Goal: Task Accomplishment & Management: Complete application form

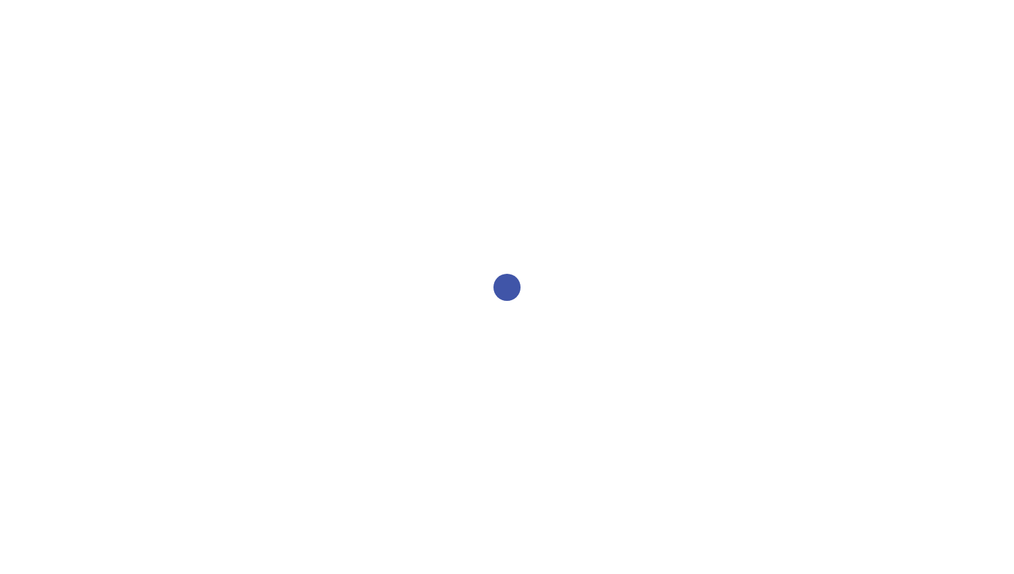
select select "2bed604d-1099-4043-b1bc-2365e8740244"
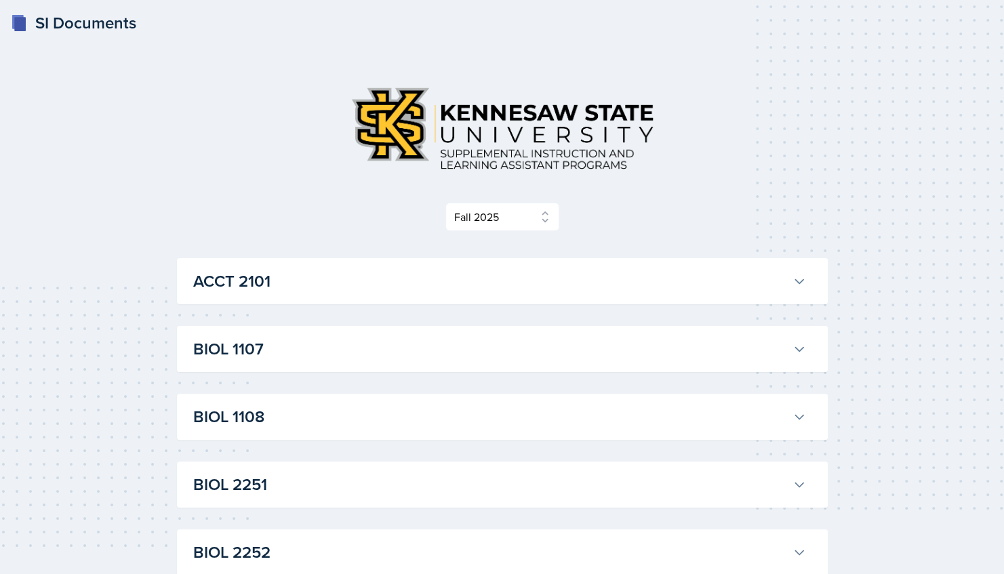
click at [272, 304] on div "ACCT 2101 [PERSON_NAME] Professor: [PERSON_NAME] Export to Google Calendar Recu…" at bounding box center [502, 281] width 650 height 46
click at [266, 287] on h3 "ACCT 2101" at bounding box center [490, 281] width 594 height 24
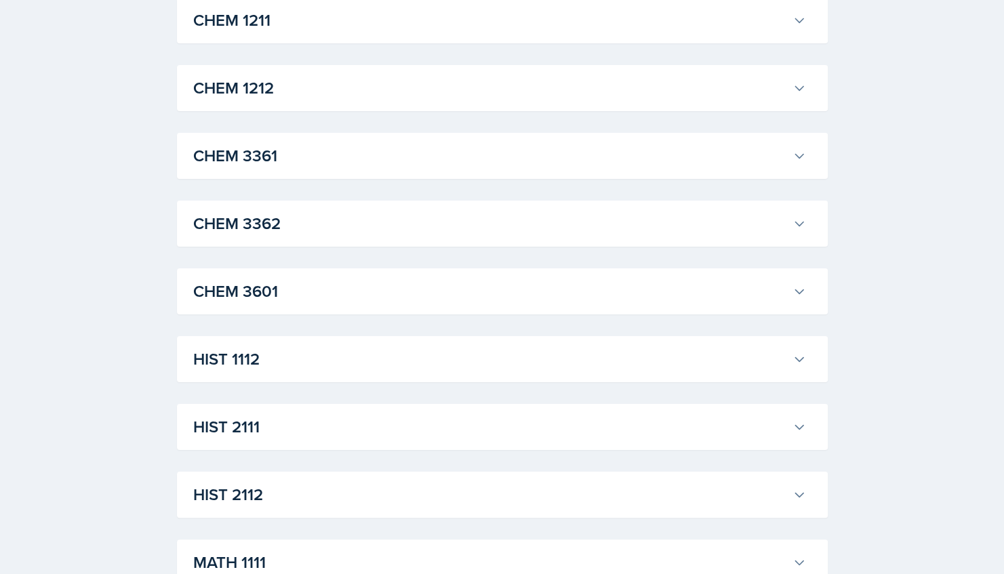
scroll to position [2892, 0]
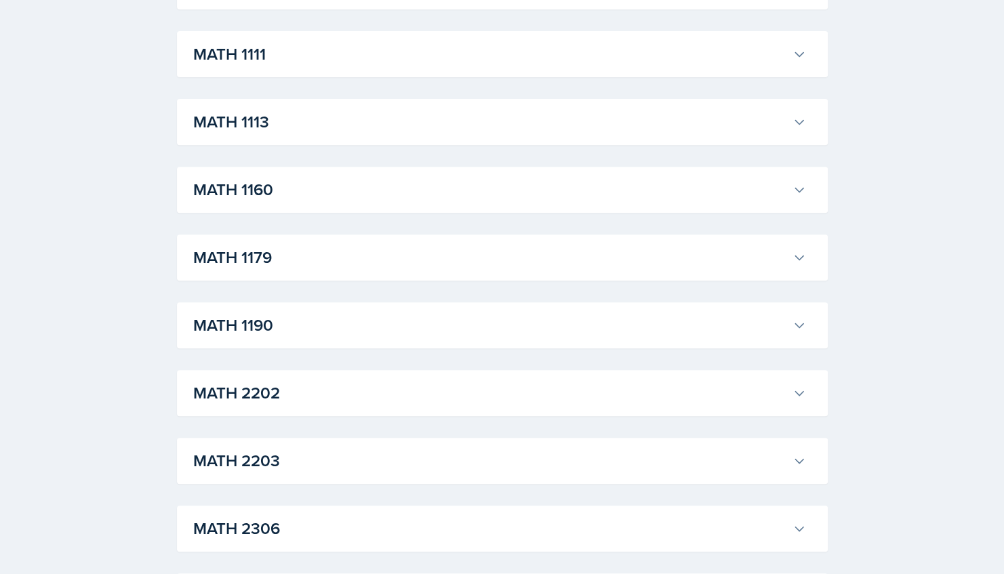
scroll to position [6289, 0]
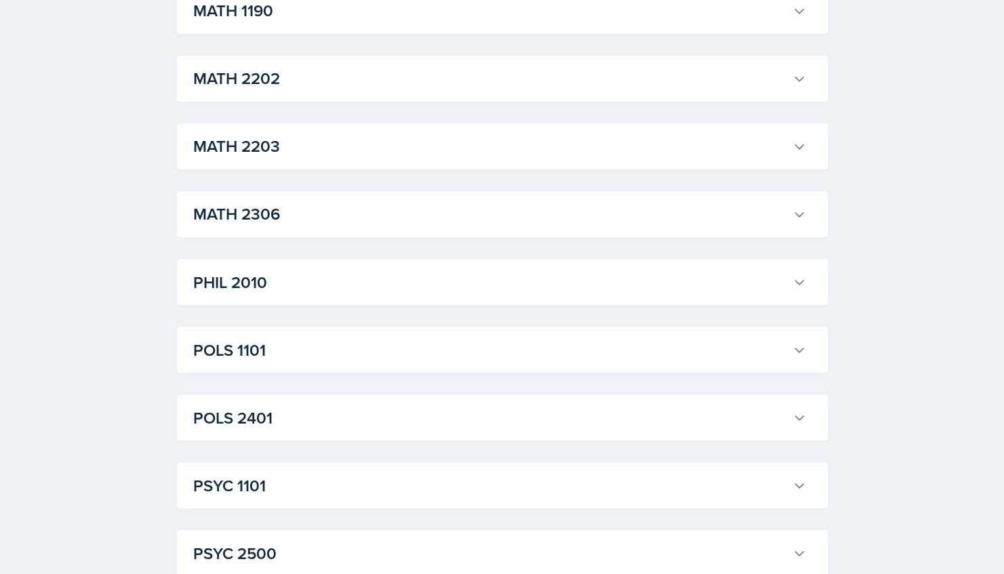
scroll to position [7241, 0]
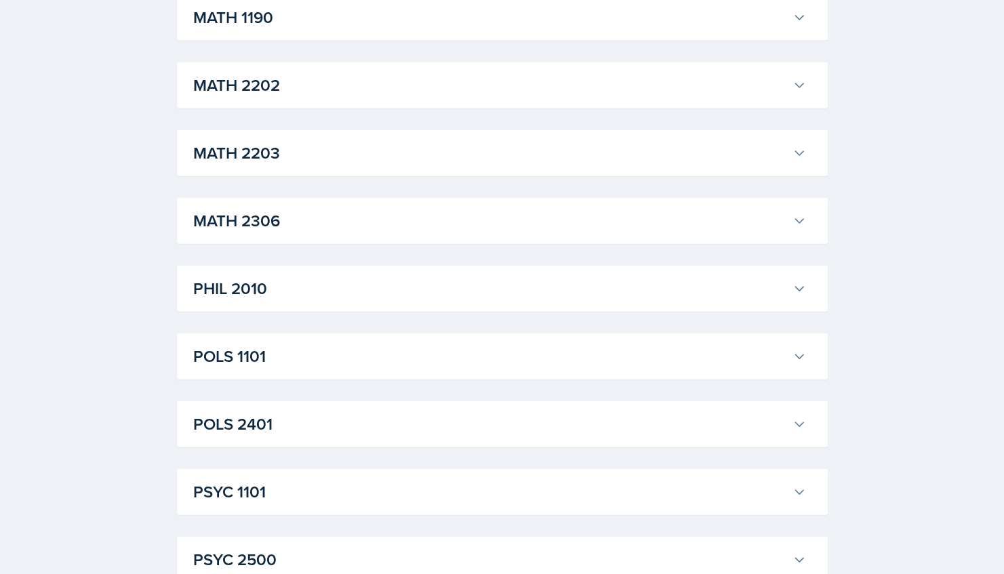
scroll to position [7874, 0]
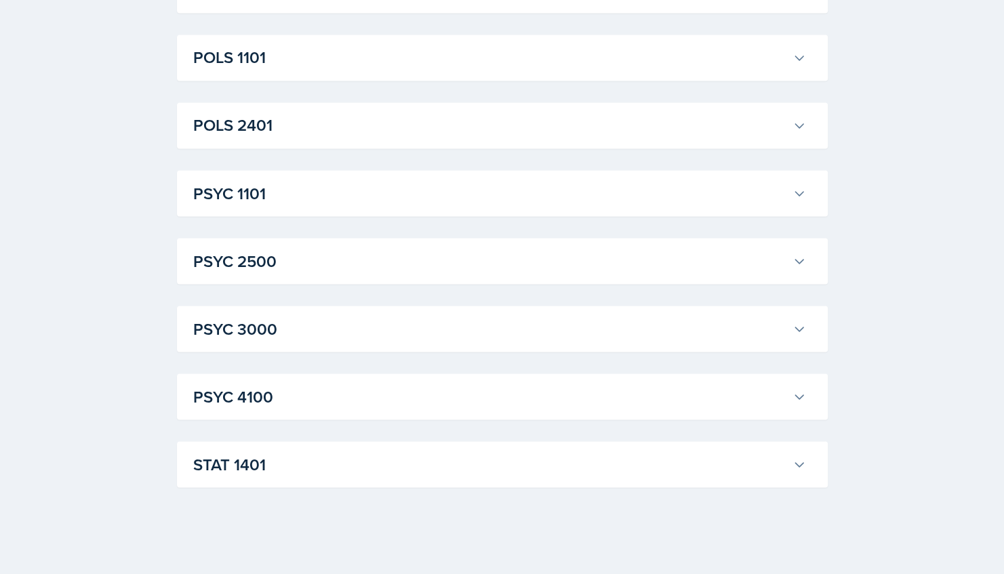
scroll to position [10453, 0]
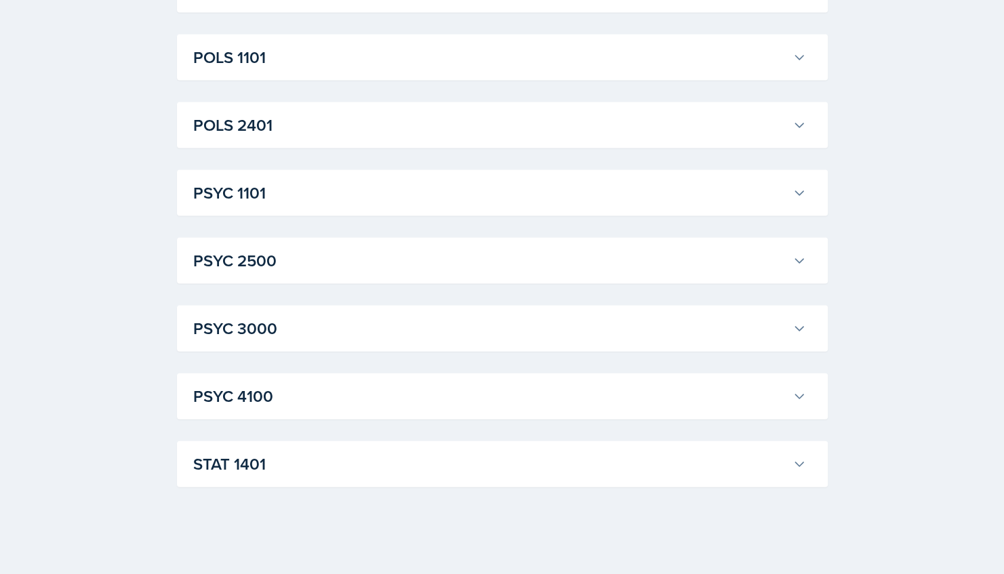
scroll to position [14423, 0]
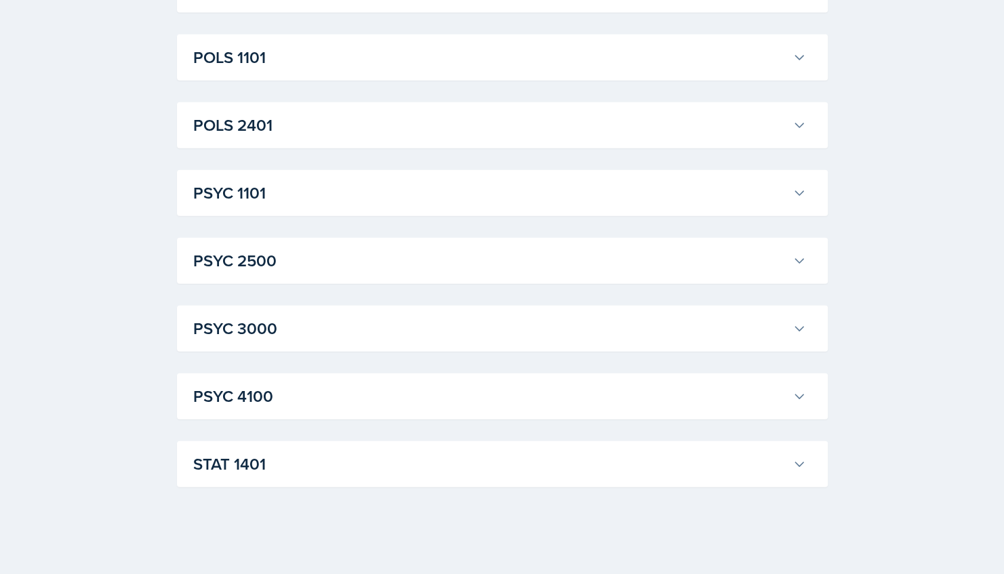
scroll to position [24909, 0]
click at [353, 70] on h3 "POLS 1101" at bounding box center [490, 57] width 594 height 24
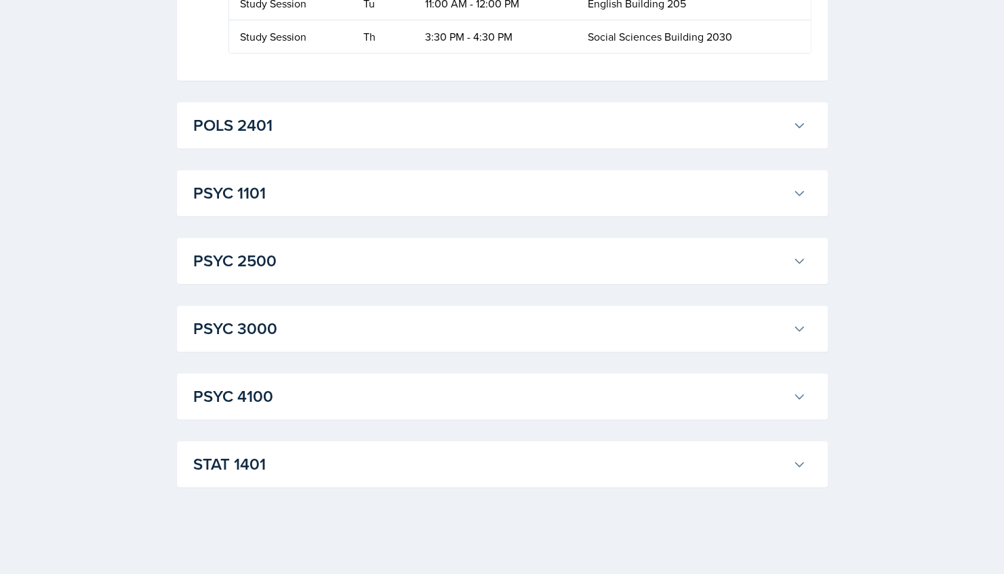
scroll to position [26567, 0]
click at [309, 138] on h3 "POLS 2401" at bounding box center [490, 125] width 594 height 24
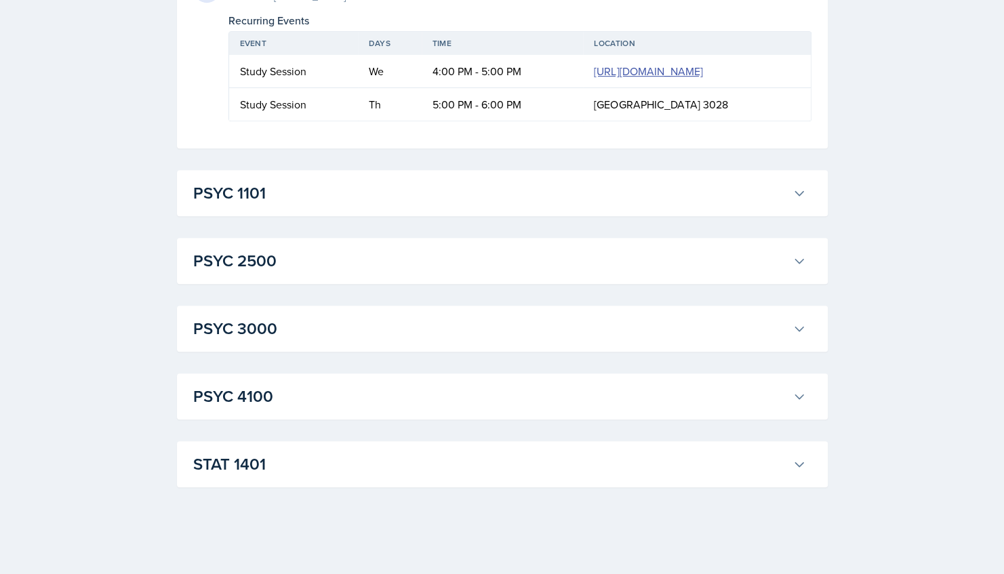
scroll to position [26892, 0]
click at [314, 205] on h3 "PSYC 1101" at bounding box center [490, 193] width 594 height 24
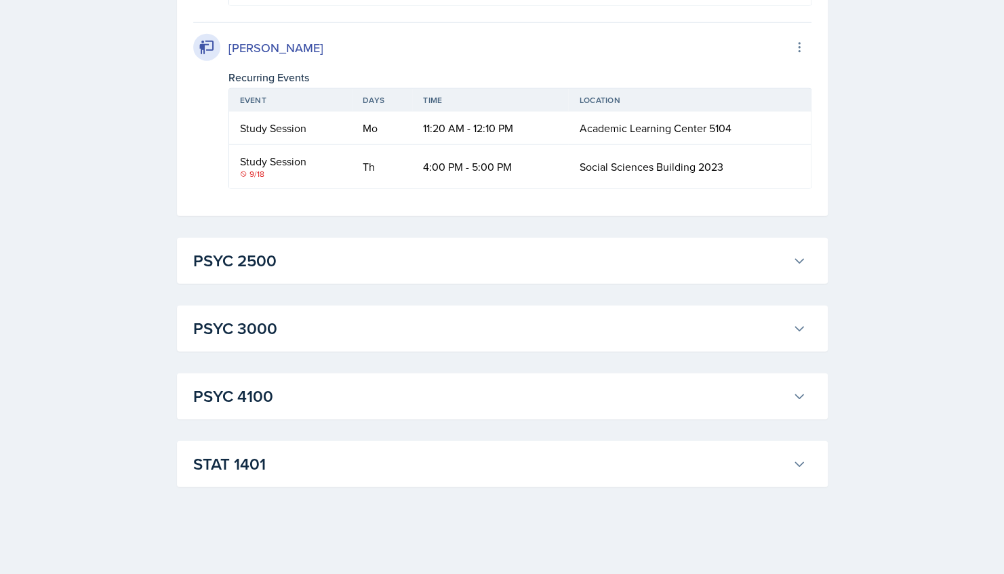
scroll to position [29087, 0]
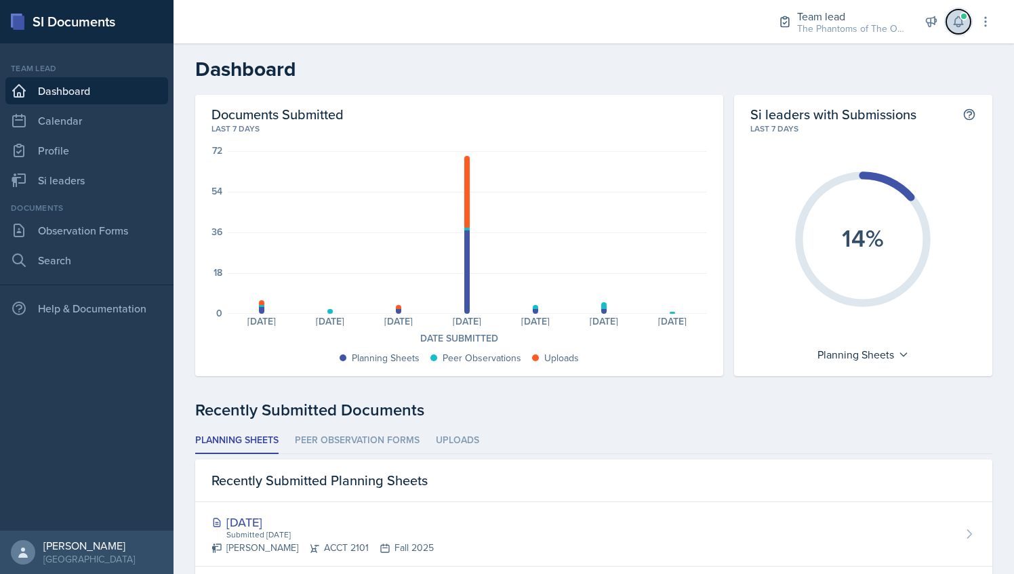
click at [959, 24] on icon at bounding box center [957, 22] width 9 height 10
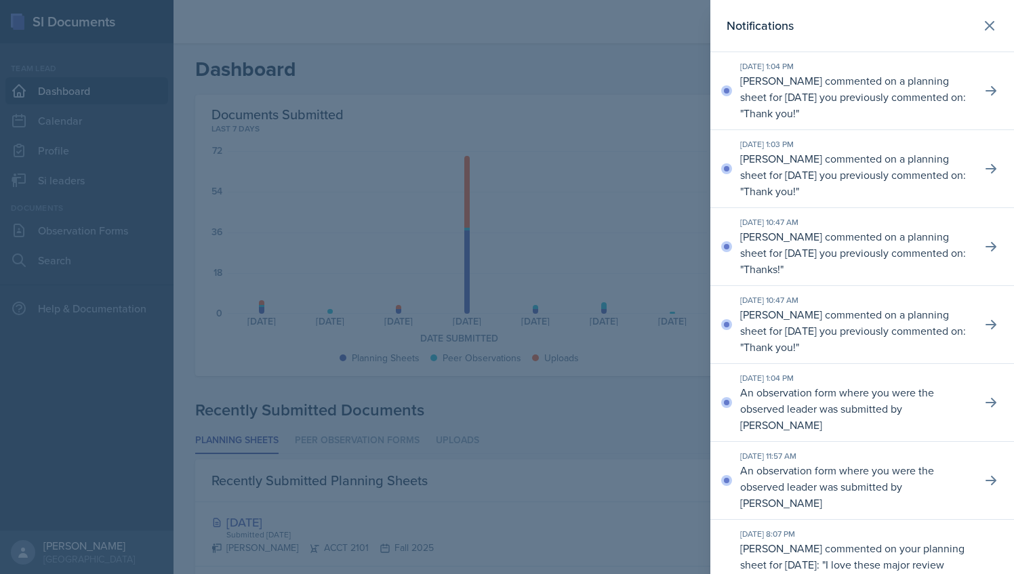
click at [623, 54] on div at bounding box center [507, 287] width 1014 height 574
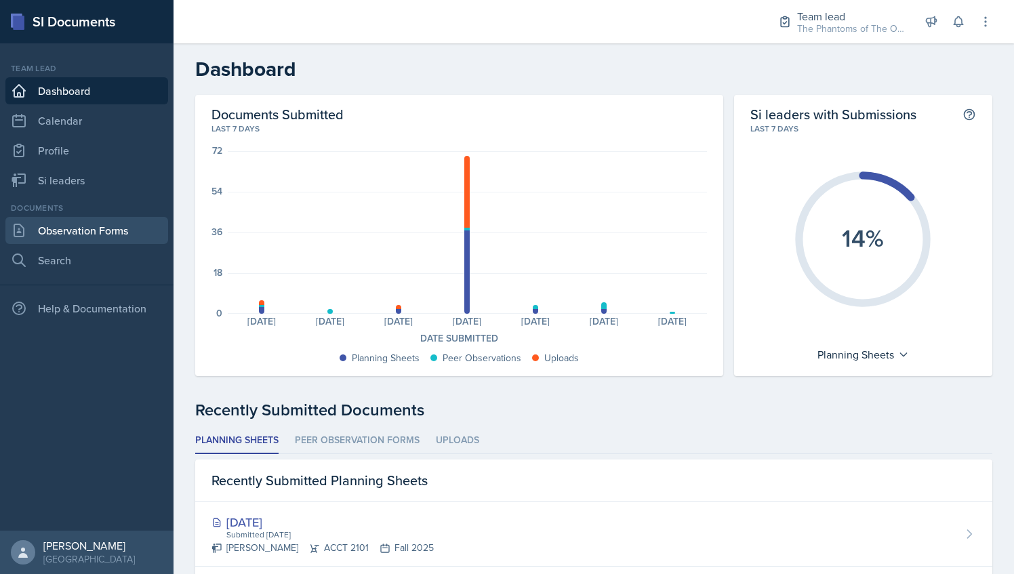
click at [114, 230] on link "Observation Forms" at bounding box center [86, 230] width 163 height 27
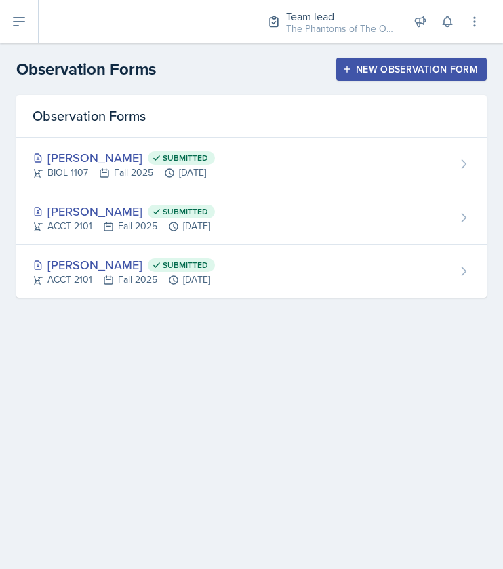
click at [384, 77] on button "New Observation Form" at bounding box center [411, 69] width 150 height 23
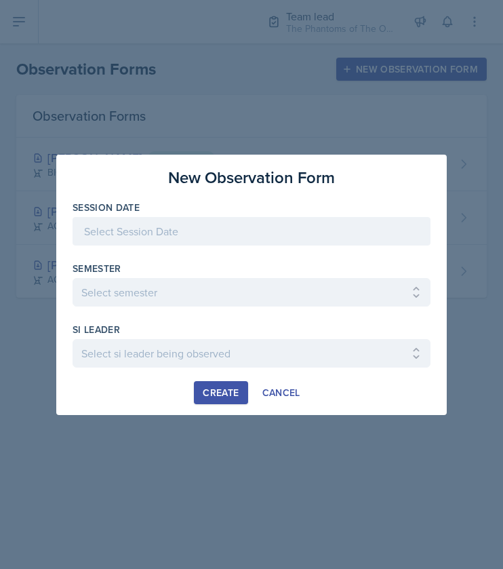
click at [232, 241] on div at bounding box center [252, 231] width 358 height 28
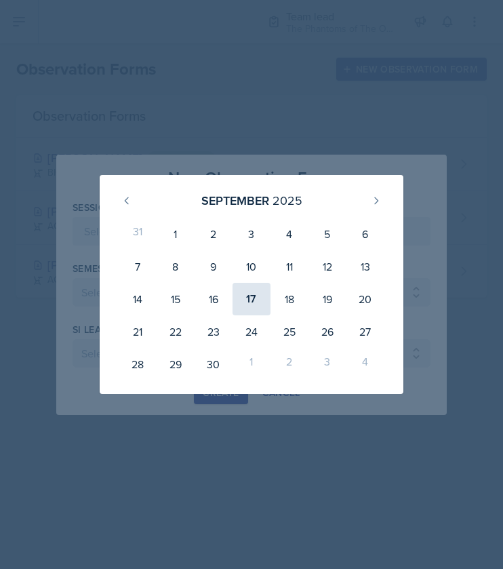
click at [260, 302] on div "17" at bounding box center [251, 299] width 38 height 33
type input "[DATE]"
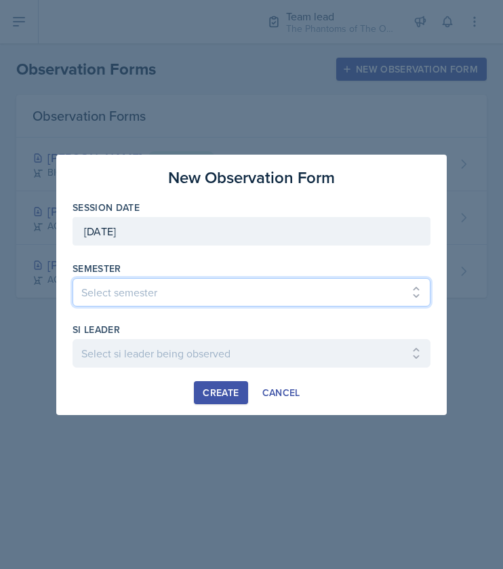
click at [203, 285] on select "Select semester All Spring 2021 Summer 2021 Spring 2022 Fall 2020 Fall 2021 Fal…" at bounding box center [252, 292] width 358 height 28
select select "2bed604d-1099-4043-b1bc-2365e8740244"
click at [73, 278] on select "Select semester All Spring 2021 Summer 2021 Spring 2022 Fall 2020 Fall 2021 Fal…" at bounding box center [252, 292] width 358 height 28
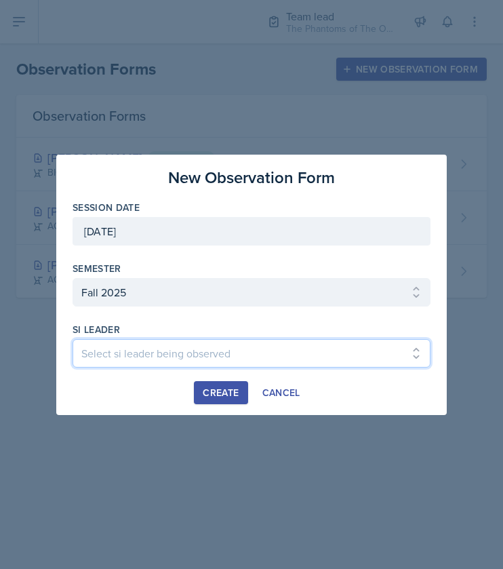
click at [165, 348] on select "Select si leader being observed [PERSON_NAME] / CHEM 1211 / Demon SI of [GEOGRA…" at bounding box center [252, 353] width 358 height 28
select select "53d43853-1e31-4e9f-86aa-adec22c97551"
click at [73, 339] on select "Select si leader being observed [PERSON_NAME] / CHEM 1211 / Demon SI of [GEOGRA…" at bounding box center [252, 353] width 358 height 28
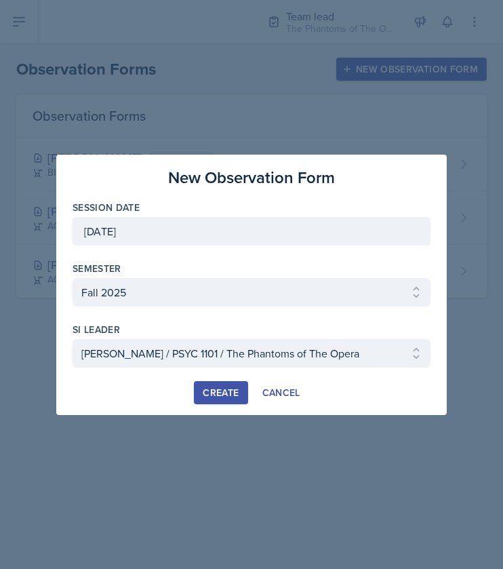
click at [221, 389] on div "Create" at bounding box center [221, 392] width 36 height 11
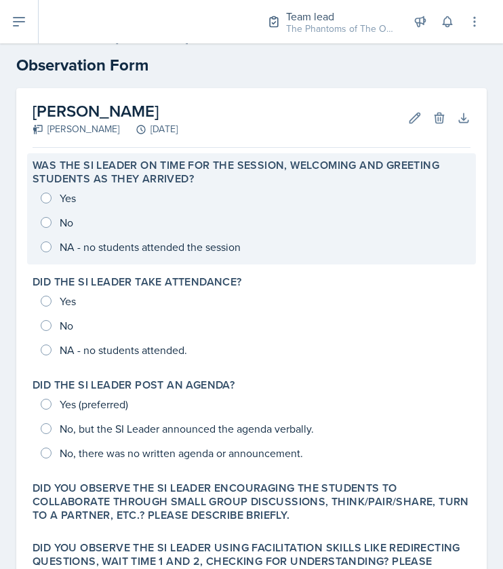
scroll to position [19, 0]
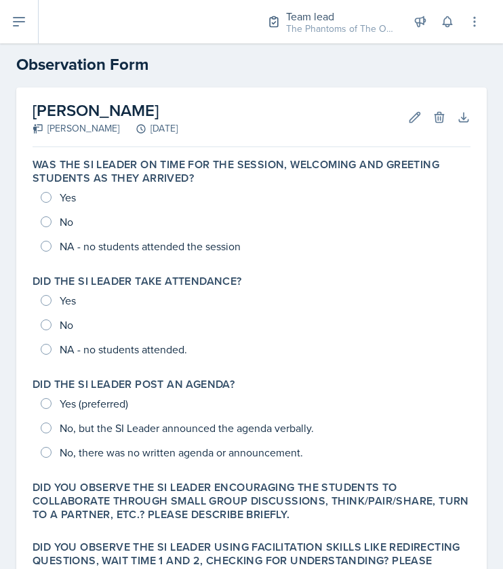
click at [327, 74] on h2 "Observation Form" at bounding box center [251, 64] width 470 height 24
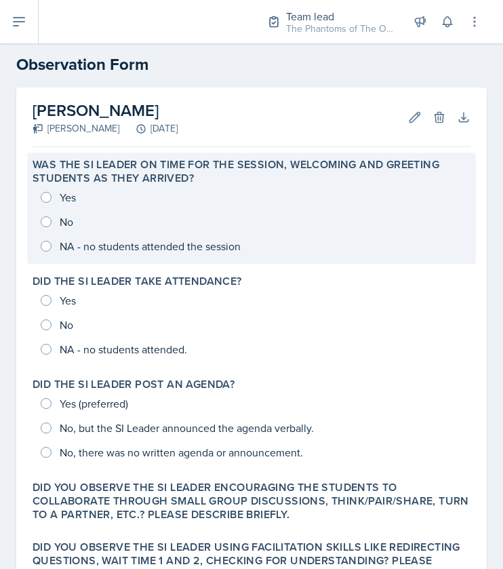
click at [40, 202] on div "Yes No NA - no students attended the session" at bounding box center [252, 221] width 438 height 73
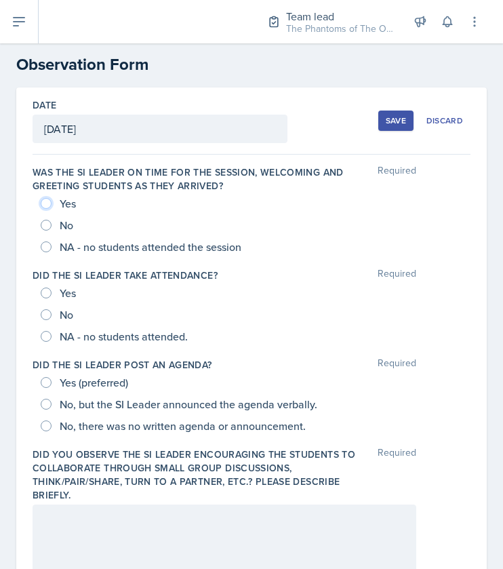
click at [48, 205] on input "Yes" at bounding box center [46, 203] width 11 height 11
radio input "true"
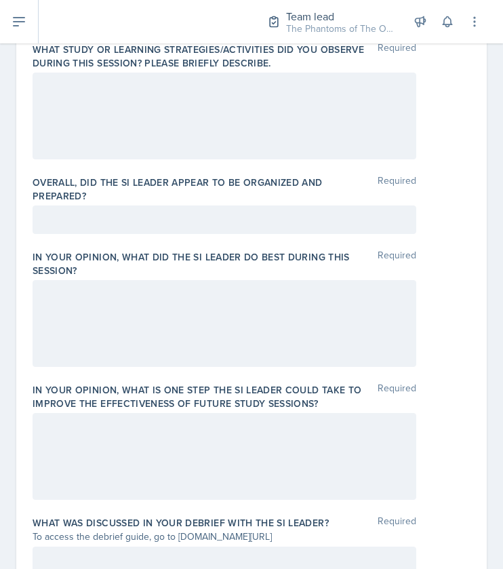
scroll to position [736, 0]
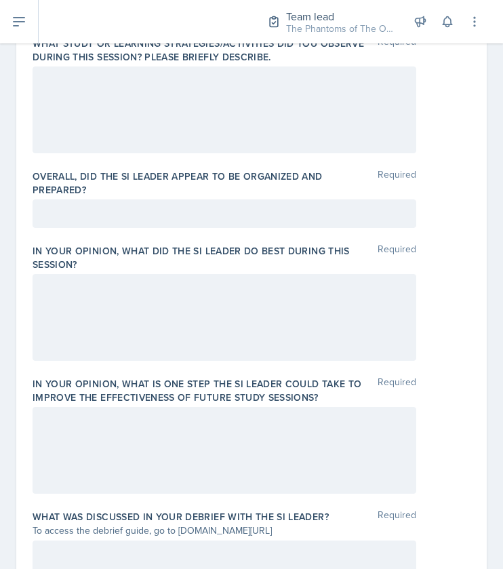
click at [186, 313] on div at bounding box center [225, 317] width 384 height 87
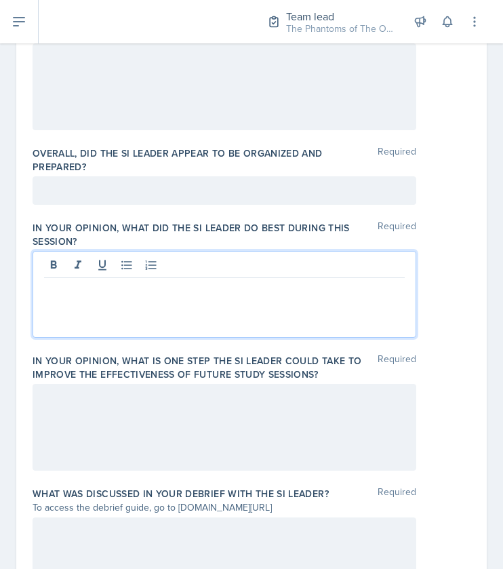
click at [174, 430] on div at bounding box center [225, 427] width 384 height 87
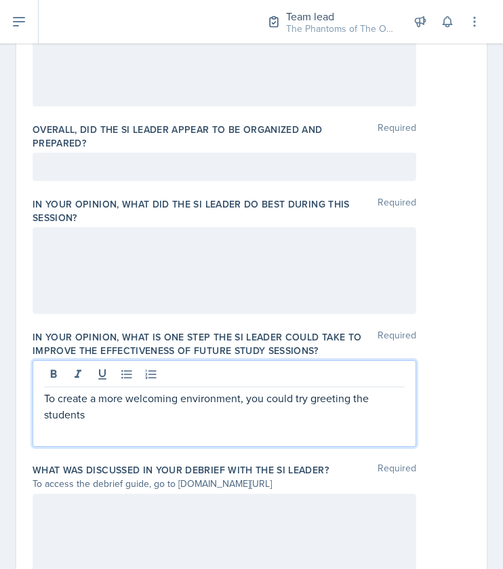
click at [194, 258] on div at bounding box center [225, 270] width 384 height 87
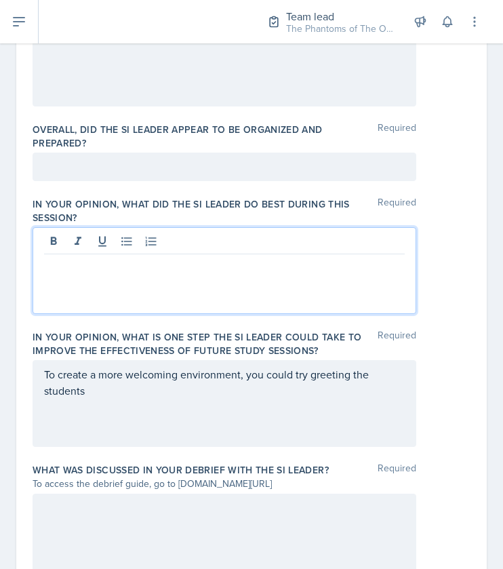
scroll to position [806, 0]
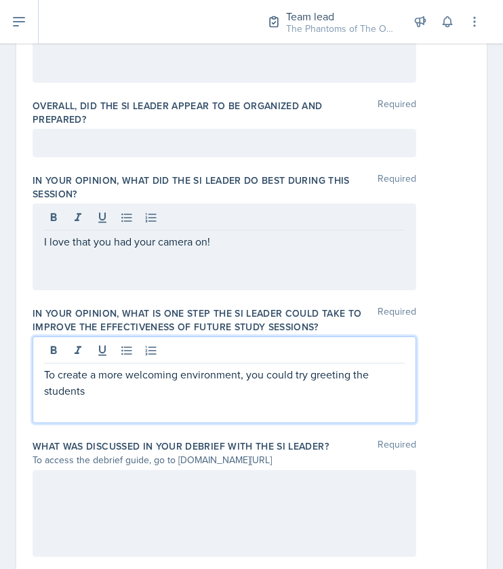
click at [184, 371] on p "To create a more welcoming environment, you could try greeting the students" at bounding box center [224, 382] width 360 height 33
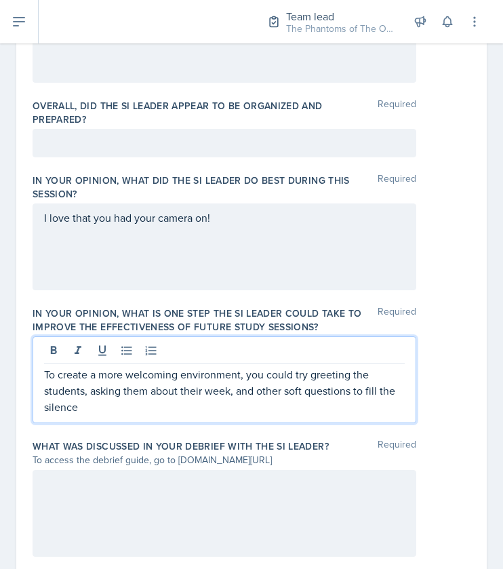
click at [269, 390] on p "To create a more welcoming environment, you could try greeting the students, as…" at bounding box center [224, 390] width 360 height 49
click at [81, 410] on p "To create a more welcoming environment, you could try greeting the students, as…" at bounding box center [224, 390] width 360 height 49
click at [262, 396] on p "To create a more welcoming environment, you could try greeting the students, as…" at bounding box center [224, 390] width 360 height 49
click at [176, 409] on p "To create a more welcoming environment, you could try greeting the students, as…" at bounding box center [224, 390] width 360 height 49
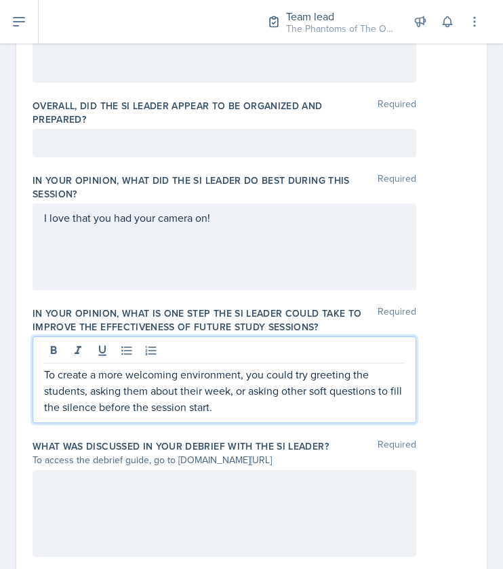
click at [178, 399] on p "To create a more welcoming environment, you could try greeting the students, as…" at bounding box center [224, 390] width 360 height 49
click at [233, 401] on p "To create a more welcoming environment, you could try greeting the students, as…" at bounding box center [224, 390] width 360 height 49
click at [220, 402] on p "To create a more welcoming environment, you could try greeting the students, as…" at bounding box center [224, 390] width 360 height 49
click at [254, 405] on p "To create a more welcoming environment, you could try greeting the students, as…" at bounding box center [224, 390] width 360 height 49
drag, startPoint x: 264, startPoint y: 407, endPoint x: 274, endPoint y: 409, distance: 11.0
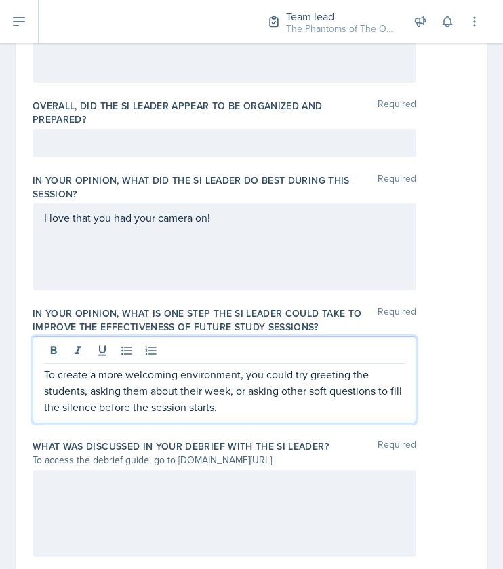
drag, startPoint x: 274, startPoint y: 409, endPoint x: 333, endPoint y: 465, distance: 81.0
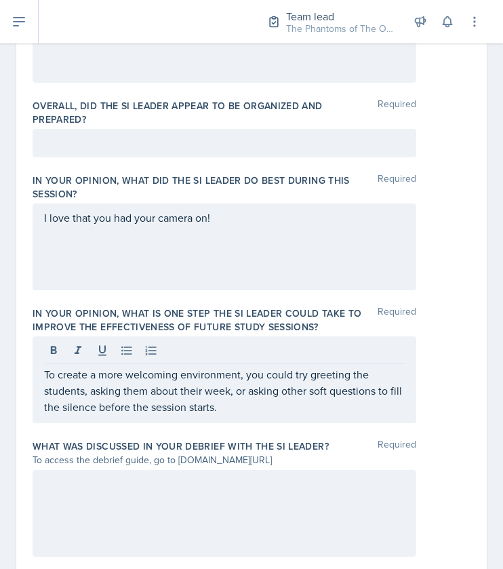
drag, startPoint x: 333, startPoint y: 465, endPoint x: 287, endPoint y: 445, distance: 50.1
click at [323, 467] on div "What was discussed in your debrief with the SI Leader? Required To access the d…" at bounding box center [252, 500] width 438 height 133
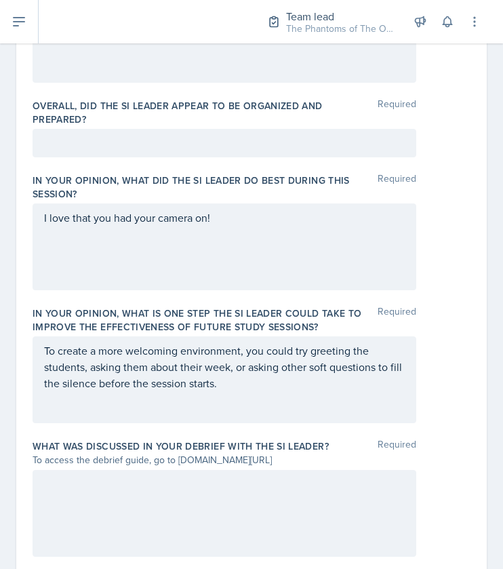
drag, startPoint x: 287, startPoint y: 445, endPoint x: 295, endPoint y: 373, distance: 73.0
click at [289, 425] on div "Was the SI Leader on time for the session, welcoming and greeting students as t…" at bounding box center [252, 39] width 438 height 1344
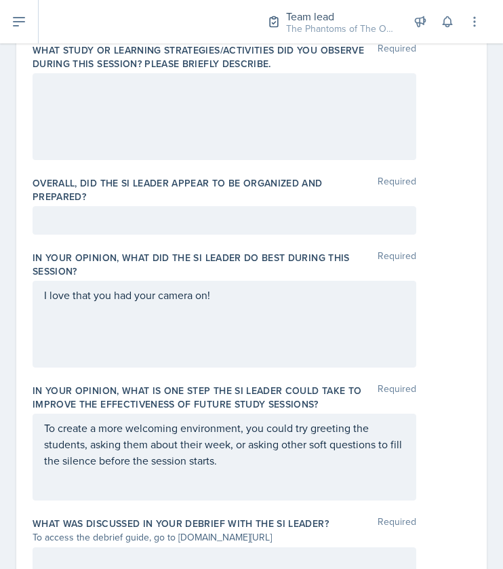
scroll to position [671, 0]
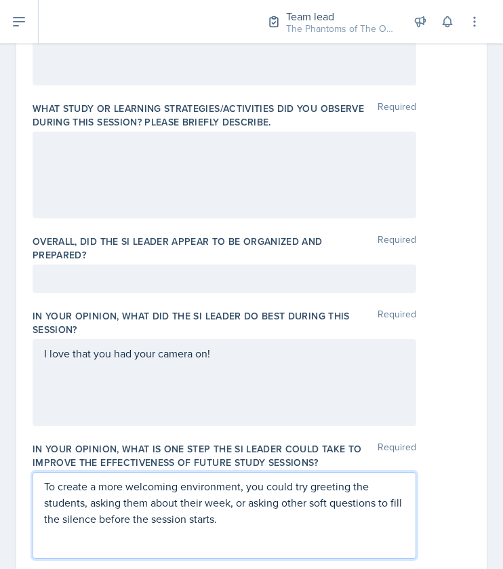
click at [325, 516] on p "To create a more welcoming environment, you could try greeting the students, as…" at bounding box center [224, 502] width 360 height 49
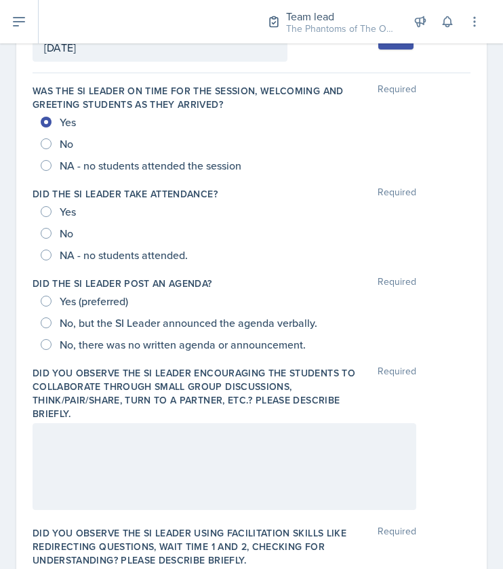
scroll to position [101, 0]
click at [47, 207] on input "Yes" at bounding box center [46, 210] width 11 height 11
radio input "true"
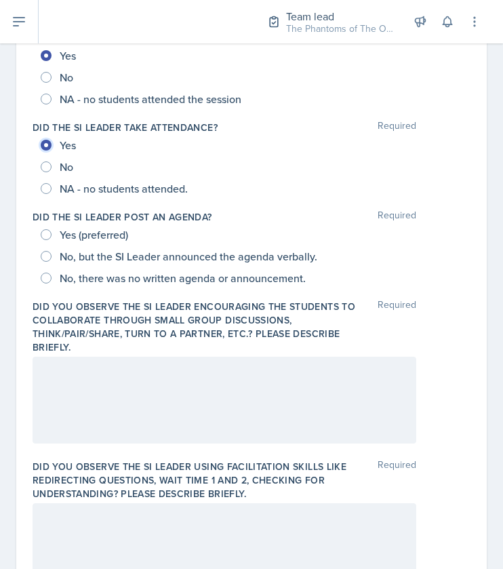
scroll to position [166, 0]
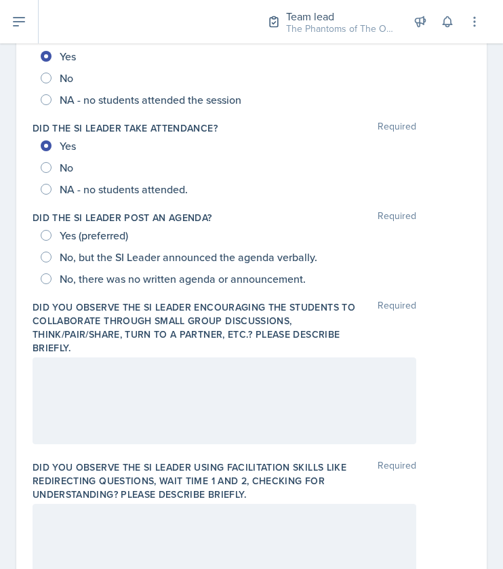
click at [49, 227] on div "Yes (preferred)" at bounding box center [86, 235] width 90 height 22
click at [81, 281] on span "No, there was no written agenda or announcement." at bounding box center [183, 279] width 246 height 14
click at [51, 281] on input "No, there was no written agenda or announcement." at bounding box center [46, 278] width 11 height 11
radio input "true"
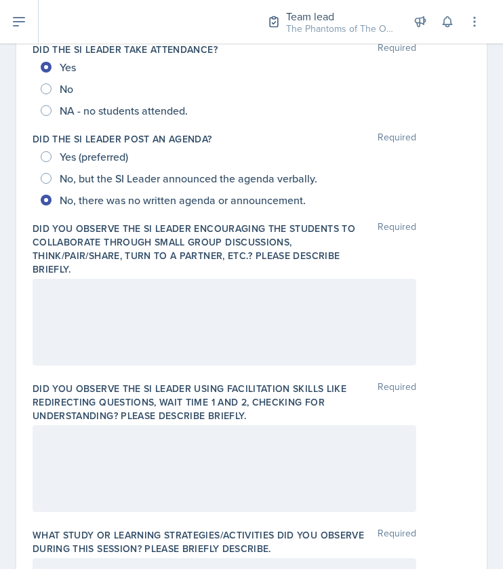
click at [177, 350] on div at bounding box center [225, 321] width 384 height 87
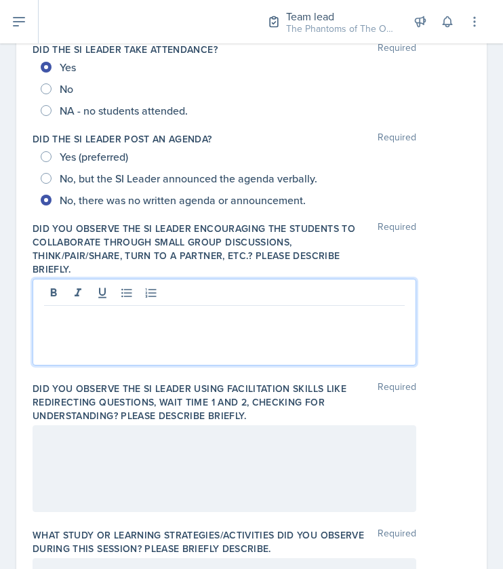
scroll to position [268, 0]
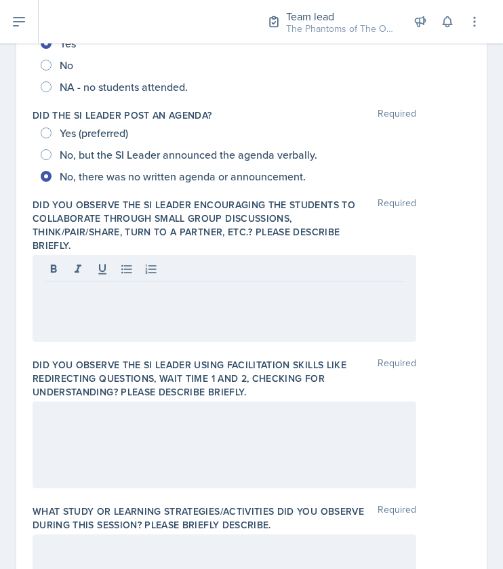
click at [153, 321] on div at bounding box center [225, 298] width 384 height 87
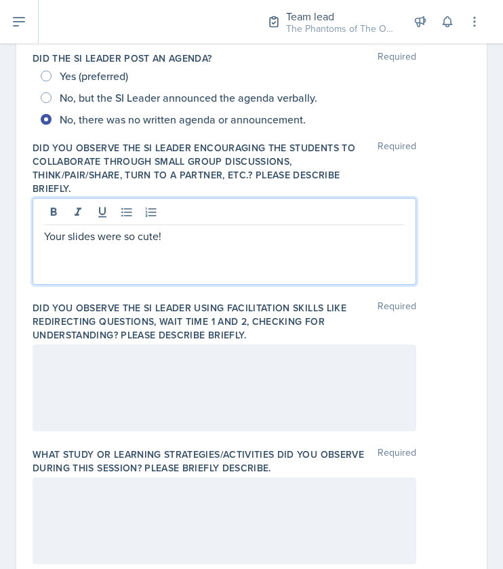
scroll to position [373, 0]
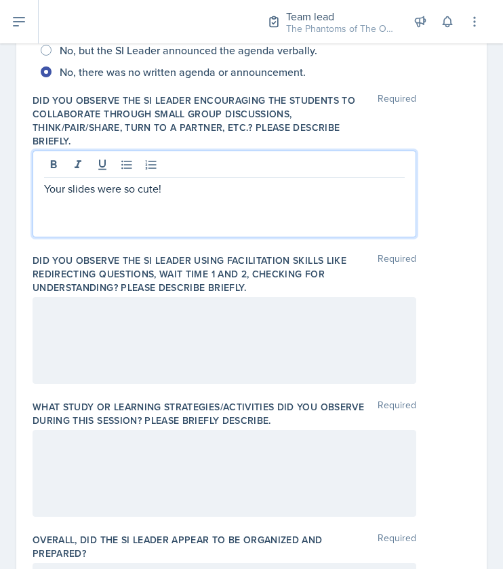
drag, startPoint x: 184, startPoint y: 191, endPoint x: 39, endPoint y: 197, distance: 145.1
click at [39, 197] on div "Your slides were so cute!" at bounding box center [225, 193] width 384 height 87
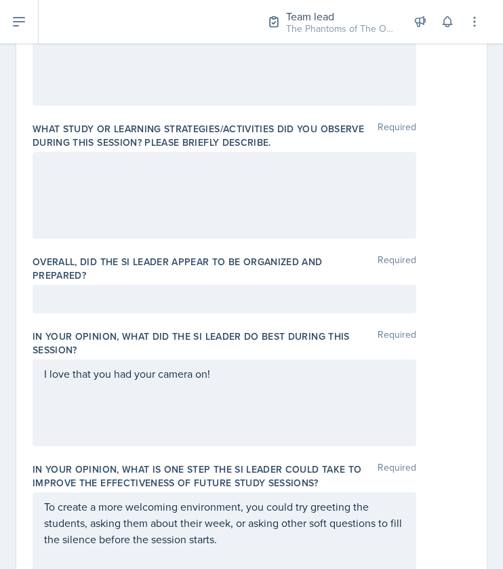
scroll to position [674, 0]
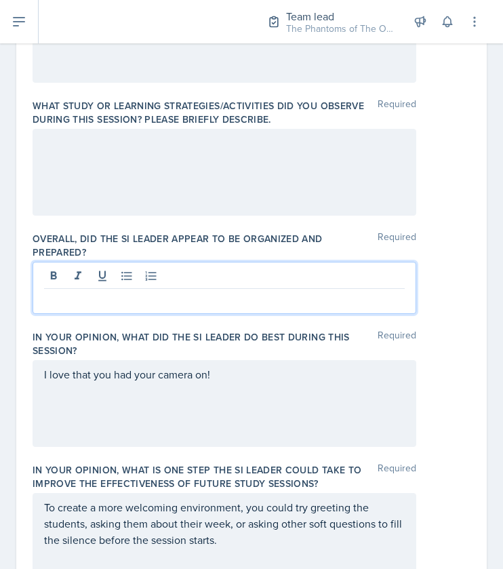
click at [203, 295] on p at bounding box center [224, 299] width 360 height 16
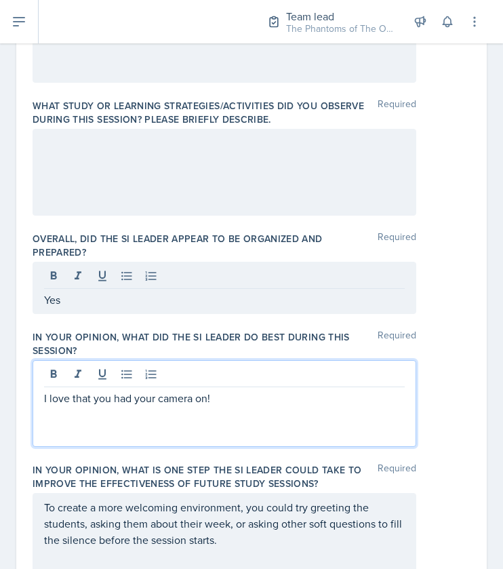
click at [237, 371] on div "I love that you had your camera on!" at bounding box center [225, 403] width 384 height 87
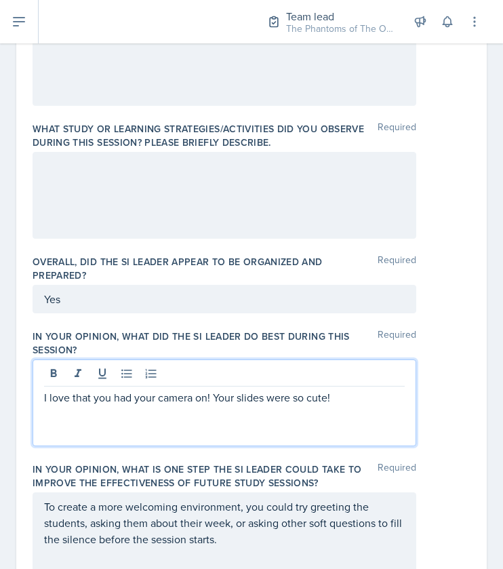
click at [222, 396] on p "I love that you had your camera on! Your slides were so cute!" at bounding box center [224, 397] width 360 height 16
click at [381, 436] on div "I love that you had your camera on and your slides were so cute!" at bounding box center [225, 402] width 384 height 87
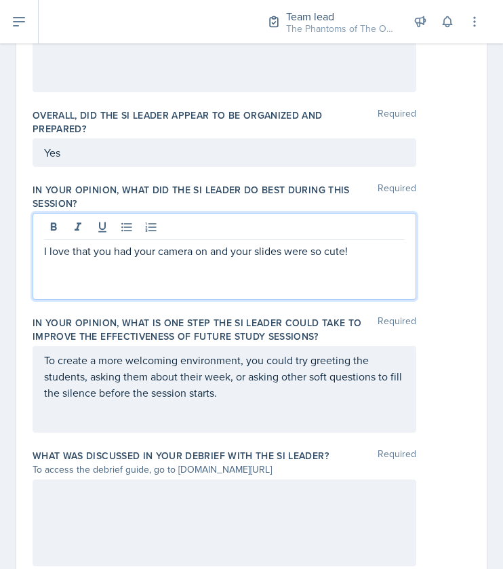
click at [245, 391] on p "To create a more welcoming environment, you could try greeting the students, as…" at bounding box center [224, 376] width 360 height 49
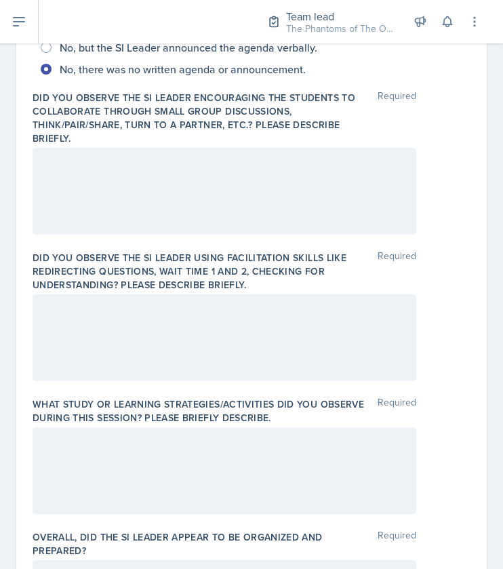
scroll to position [375, 0]
click at [192, 184] on div at bounding box center [225, 191] width 384 height 87
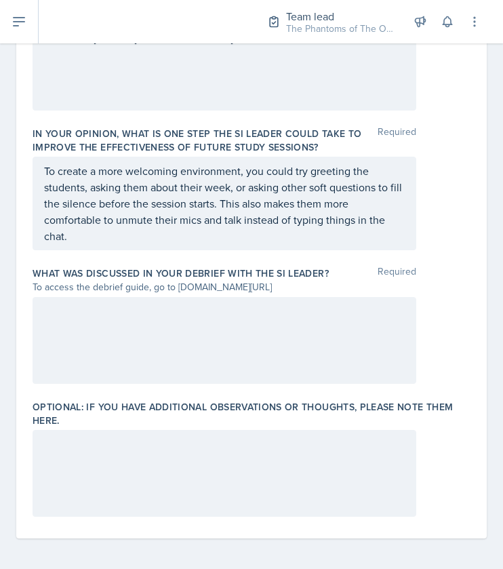
scroll to position [972, 0]
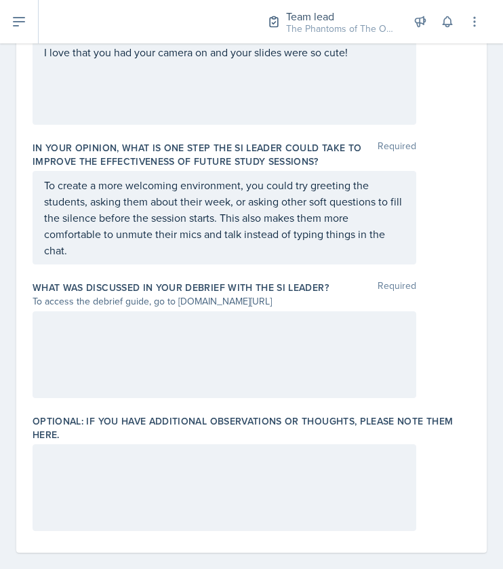
click at [241, 256] on div "To create a more welcoming environment, you could try greeting the students, as…" at bounding box center [225, 218] width 384 height 94
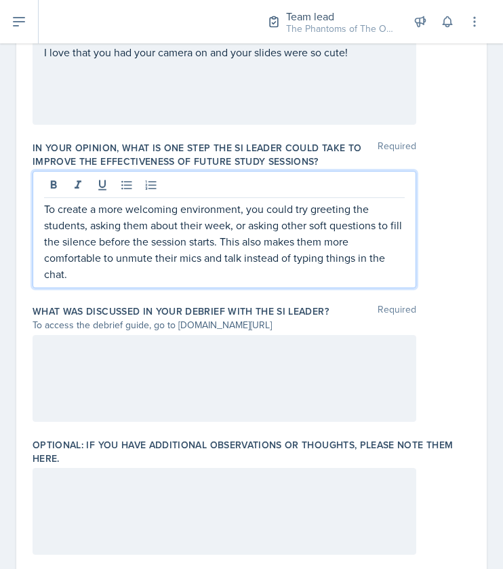
scroll to position [995, 0]
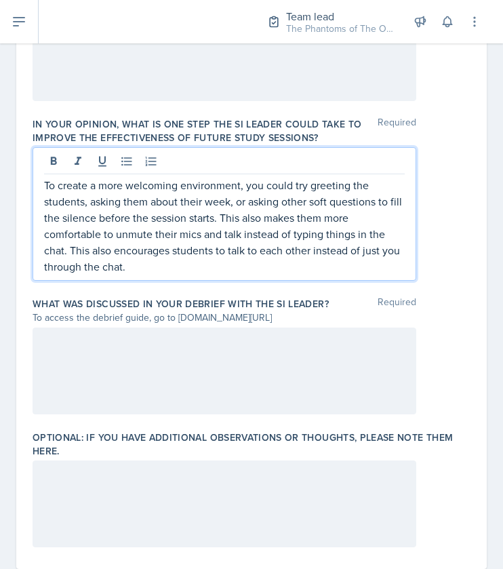
drag, startPoint x: 64, startPoint y: 249, endPoint x: 165, endPoint y: 268, distance: 103.3
click at [165, 268] on p "To create a more welcoming environment, you could try greeting the students, as…" at bounding box center [224, 226] width 360 height 98
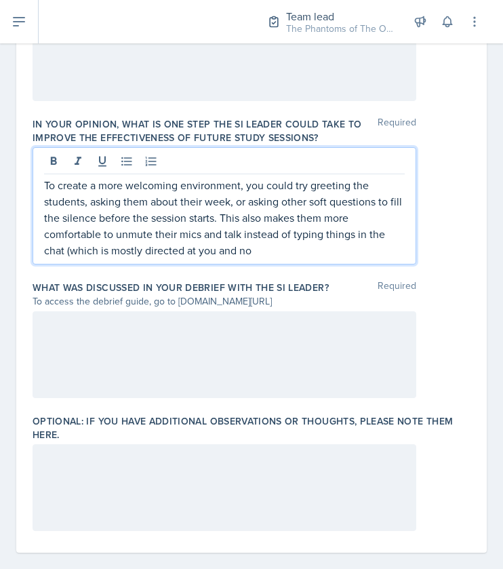
click at [102, 253] on p "To create a more welcoming environment, you could try greeting the students, as…" at bounding box center [224, 217] width 360 height 81
click at [189, 248] on p "To create a more welcoming environment, you could try greeting the students, as…" at bounding box center [224, 217] width 360 height 81
drag, startPoint x: 352, startPoint y: 247, endPoint x: 283, endPoint y: 257, distance: 69.8
click at [283, 257] on div "To create a more welcoming environment, you could try greeting the students, as…" at bounding box center [225, 205] width 384 height 117
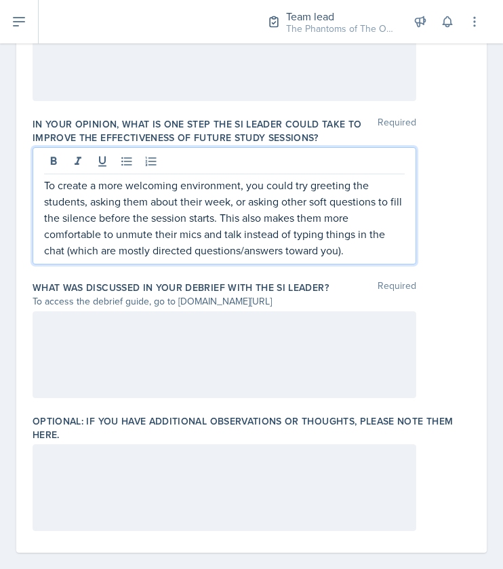
scroll to position [996, 0]
drag, startPoint x: 366, startPoint y: 246, endPoint x: 64, endPoint y: 258, distance: 301.8
click at [64, 258] on div "To create a more welcoming environment, you could try greeting the students, as…" at bounding box center [225, 204] width 384 height 117
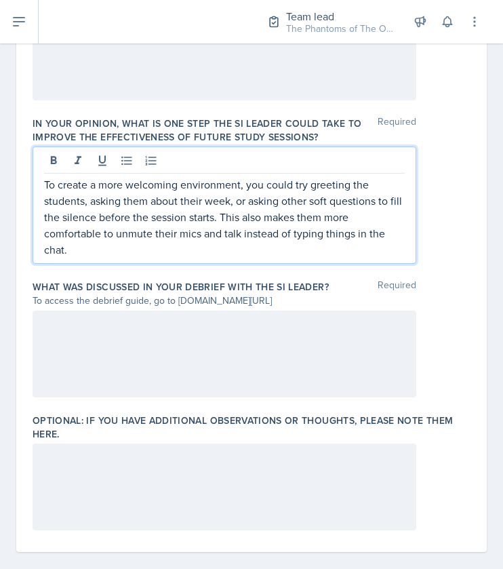
click at [123, 334] on div at bounding box center [225, 353] width 384 height 87
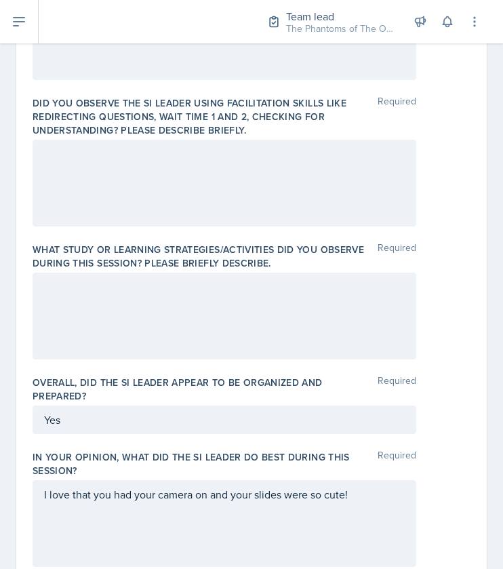
click at [126, 305] on div at bounding box center [225, 315] width 384 height 87
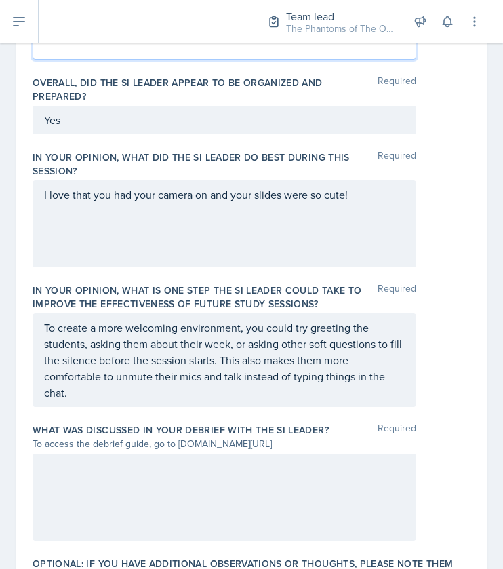
scroll to position [986, 0]
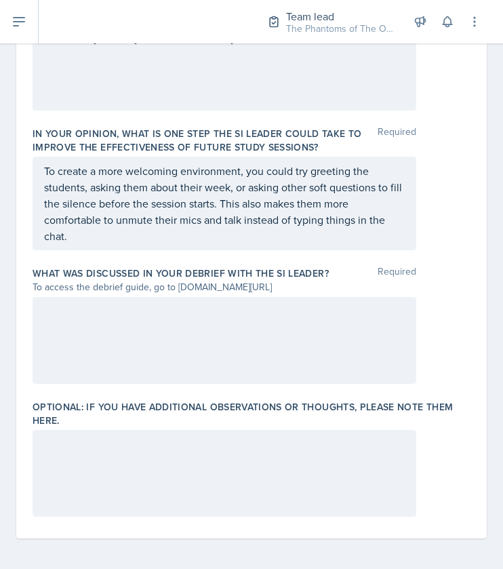
click at [183, 321] on div at bounding box center [225, 340] width 384 height 87
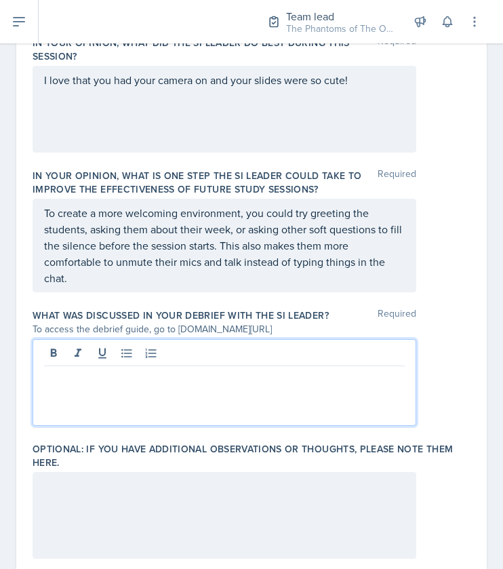
click at [212, 289] on div "To create a more welcoming environment, you could try greeting the students, as…" at bounding box center [225, 246] width 384 height 94
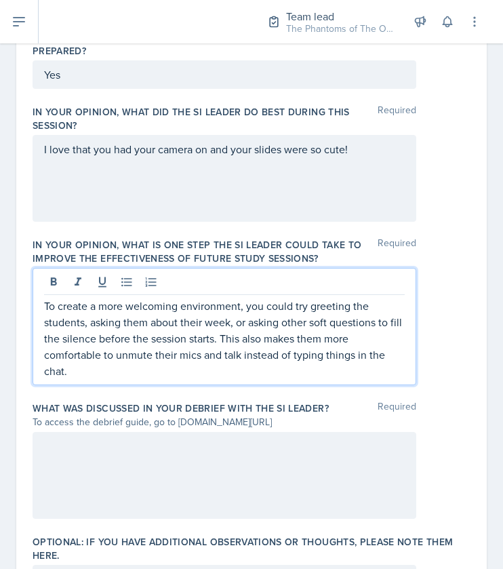
scroll to position [876, 0]
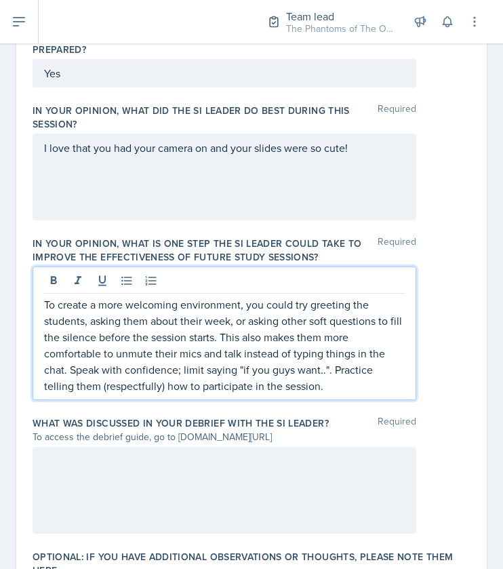
click at [337, 375] on p "To create a more welcoming environment, you could try greeting the students, as…" at bounding box center [224, 345] width 360 height 98
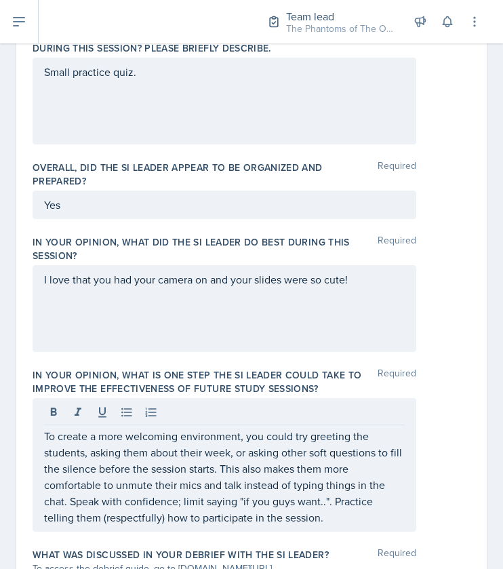
scroll to position [743, 0]
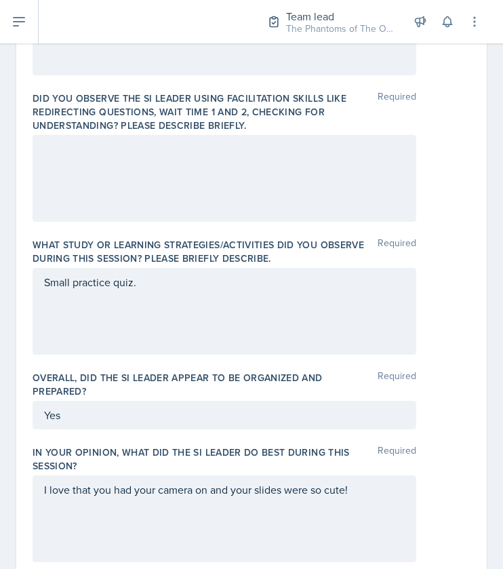
click at [276, 299] on div "Small practice quiz." at bounding box center [225, 311] width 384 height 87
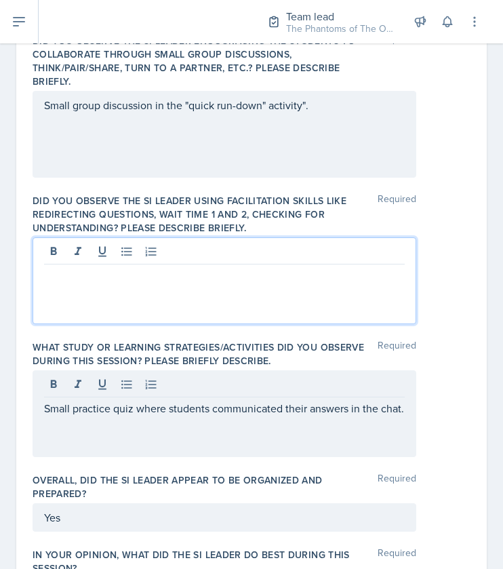
scroll to position [456, 0]
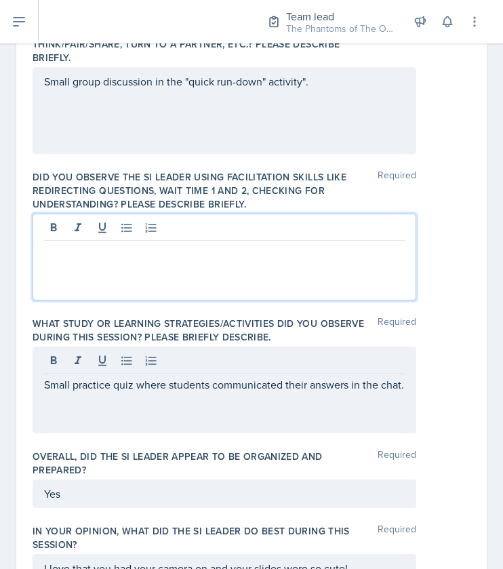
click at [191, 251] on p at bounding box center [224, 251] width 360 height 16
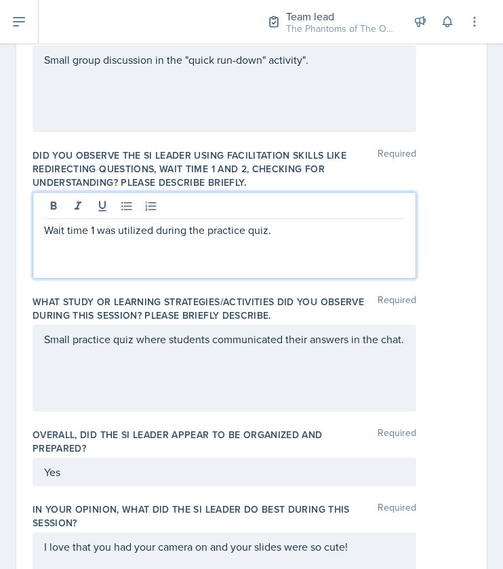
scroll to position [479, 0]
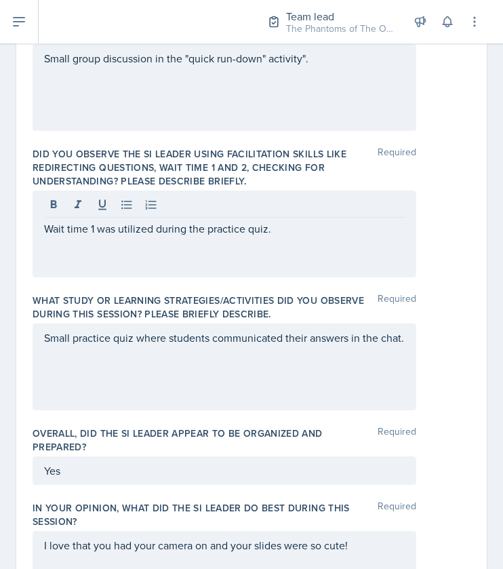
click at [296, 255] on div "Wait time 1 was utilized during the practice quiz." at bounding box center [225, 233] width 384 height 87
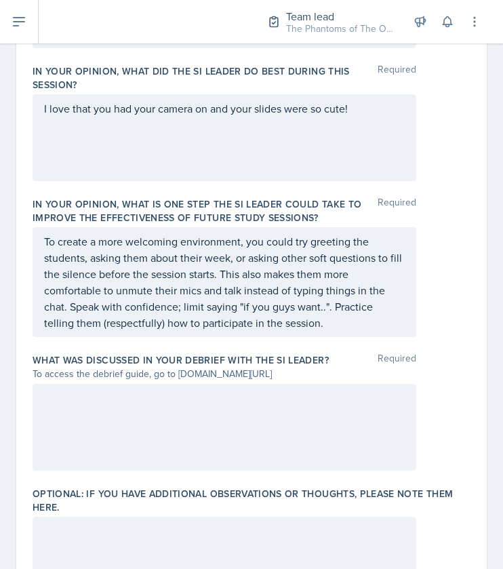
scroll to position [916, 0]
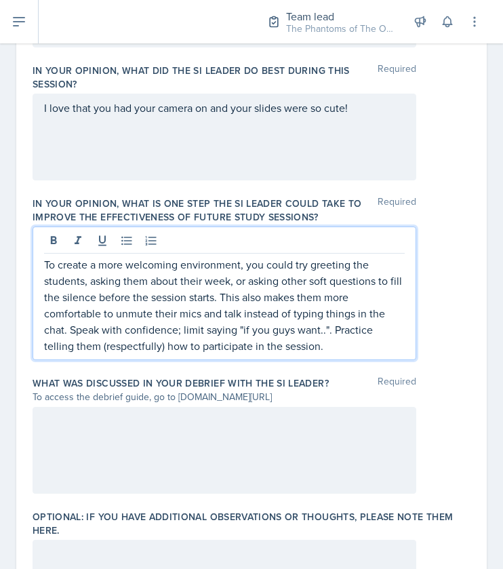
click at [345, 321] on p "To create a more welcoming environment, you could try greeting the students, as…" at bounding box center [224, 305] width 360 height 98
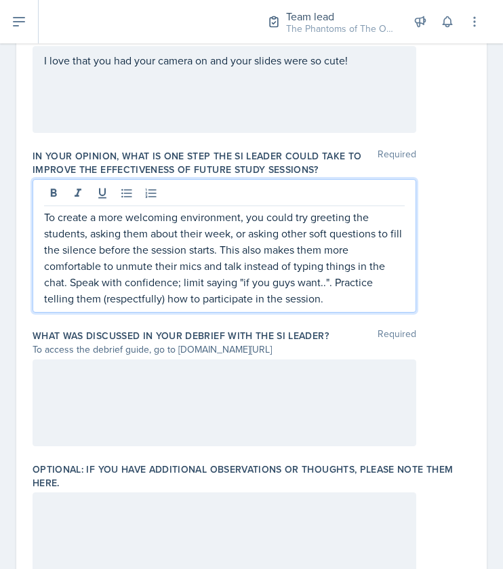
scroll to position [964, 0]
click at [355, 295] on p "To create a more welcoming environment, you could try greeting the students, as…" at bounding box center [224, 257] width 360 height 98
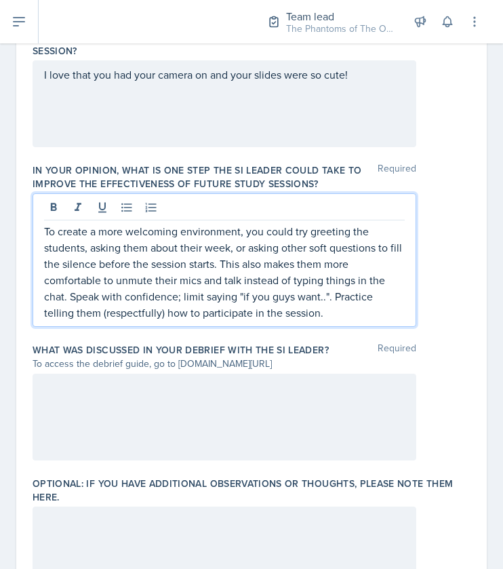
scroll to position [960, 0]
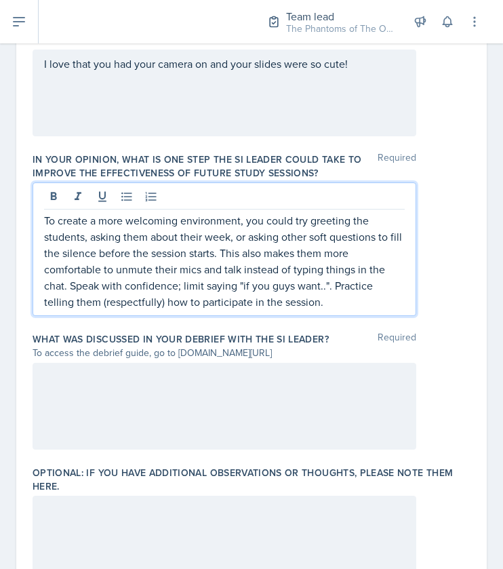
click at [340, 299] on p "To create a more welcoming environment, you could try greeting the students, as…" at bounding box center [224, 261] width 360 height 98
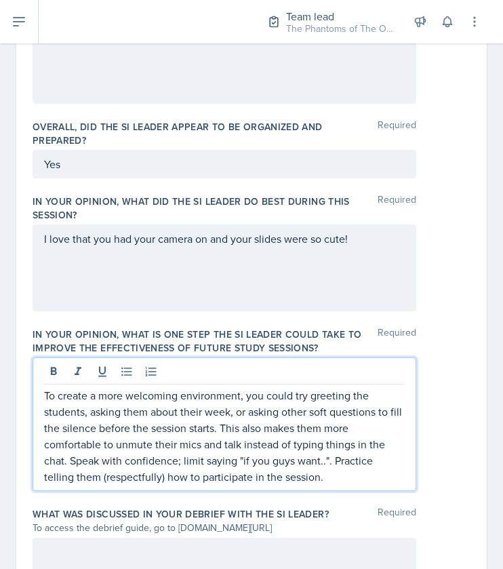
scroll to position [809, 0]
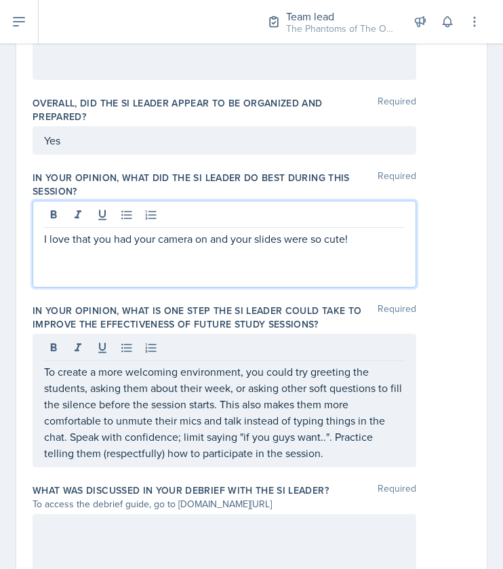
click at [388, 231] on p "I love that you had your camera on and your slides were so cute!" at bounding box center [224, 238] width 360 height 16
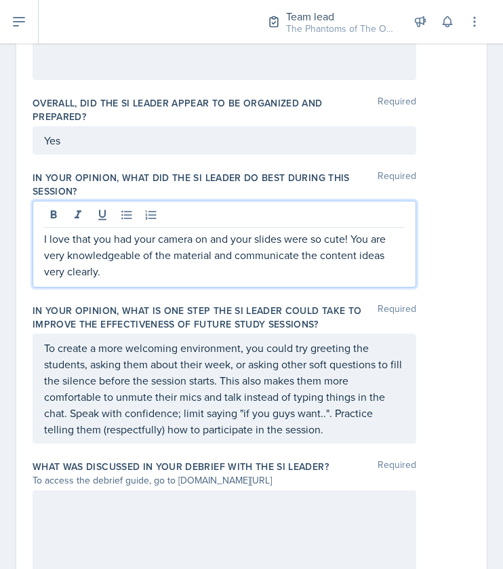
click at [141, 261] on p "I love that you had your camera on and your slides were so cute! You are very k…" at bounding box center [224, 254] width 360 height 49
click at [146, 255] on p "I love that you had your camera on and your slides were so cute! You are very k…" at bounding box center [224, 254] width 360 height 49
click at [161, 274] on p "I love that you had your camera on and your slides were so cute! You are very k…" at bounding box center [224, 254] width 360 height 49
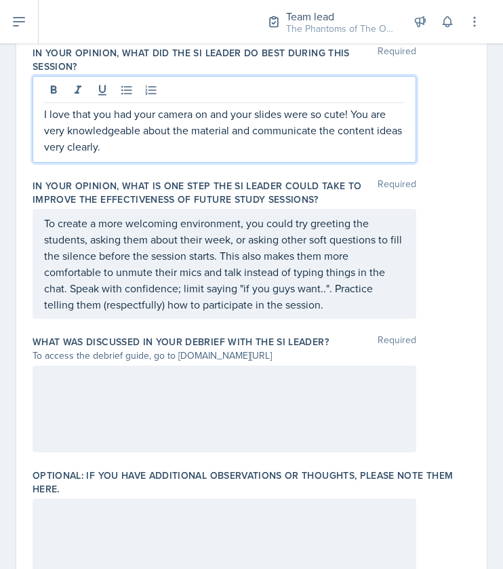
scroll to position [1002, 0]
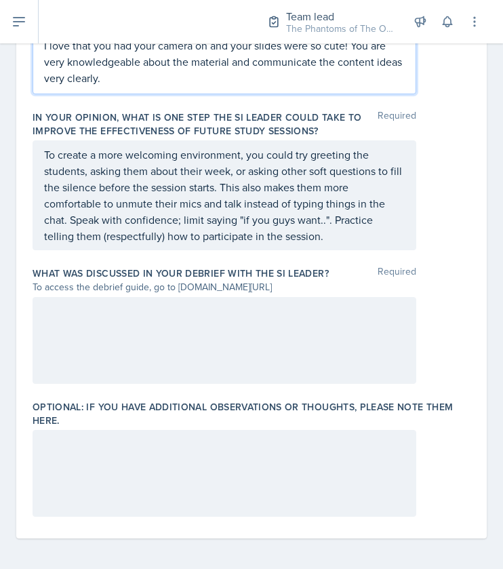
click at [214, 302] on div at bounding box center [225, 340] width 384 height 87
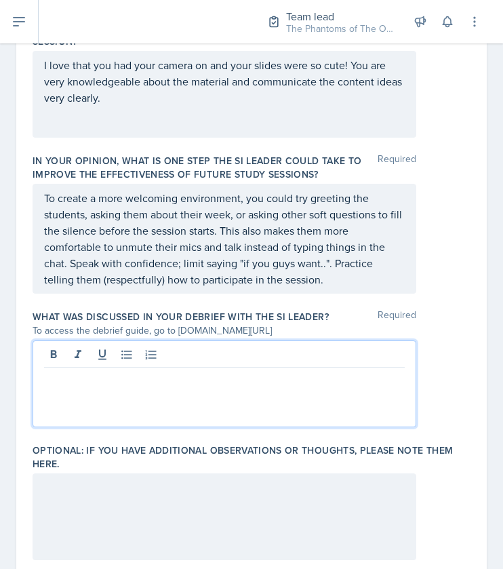
scroll to position [951, 0]
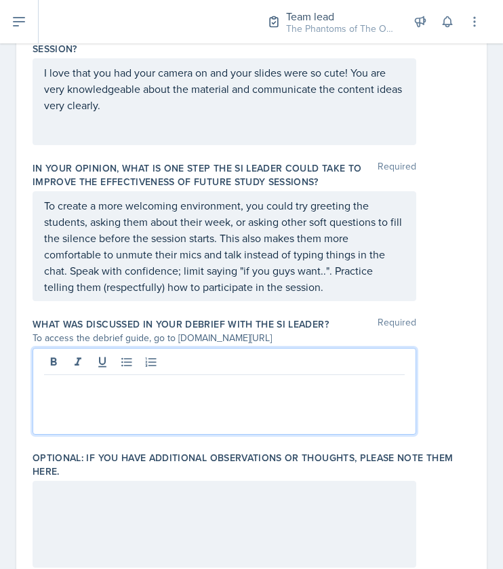
click at [157, 398] on div at bounding box center [225, 391] width 384 height 87
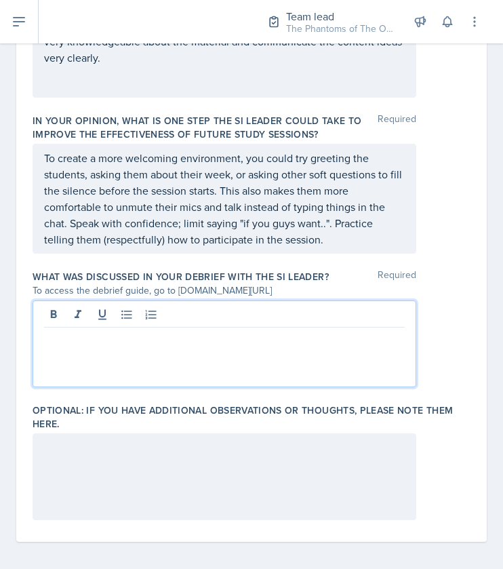
scroll to position [1002, 0]
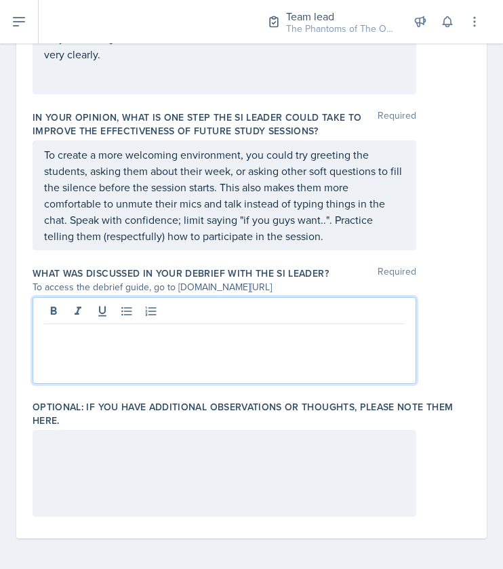
click at [142, 333] on p at bounding box center [224, 335] width 360 height 16
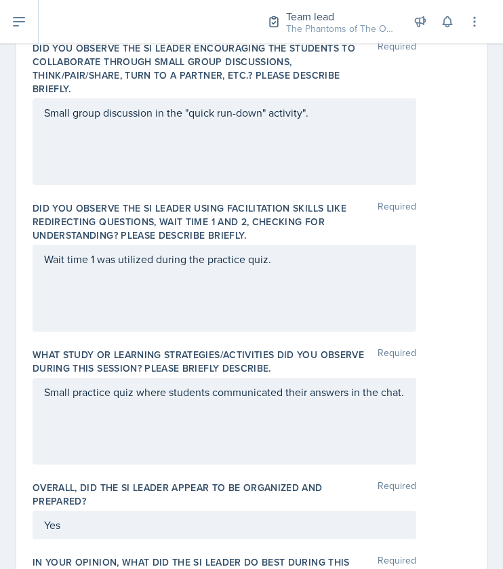
scroll to position [424, 0]
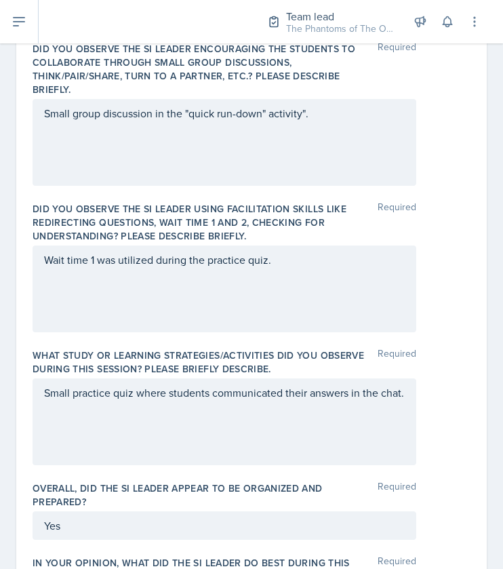
click at [301, 280] on div "Wait time 1 was utilized during the practice quiz." at bounding box center [225, 288] width 384 height 87
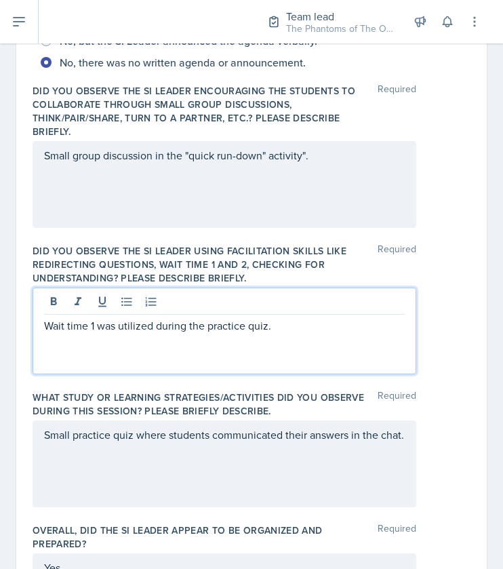
scroll to position [381, 0]
click at [282, 329] on p "Wait time 1 was utilized during the practice quiz." at bounding box center [224, 326] width 360 height 16
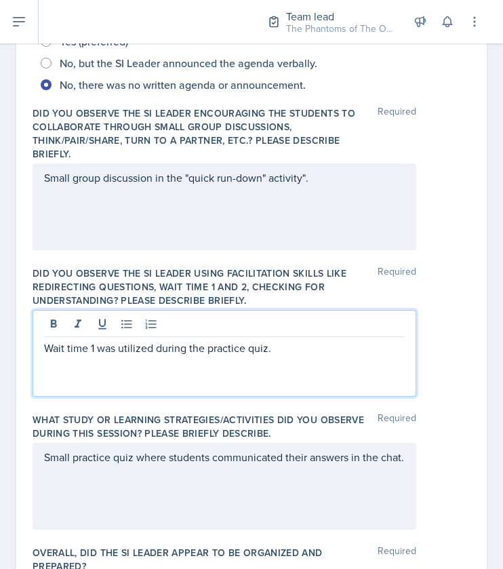
click at [346, 173] on p "Small group discussion in the "quick run-down" activity"." at bounding box center [224, 177] width 360 height 16
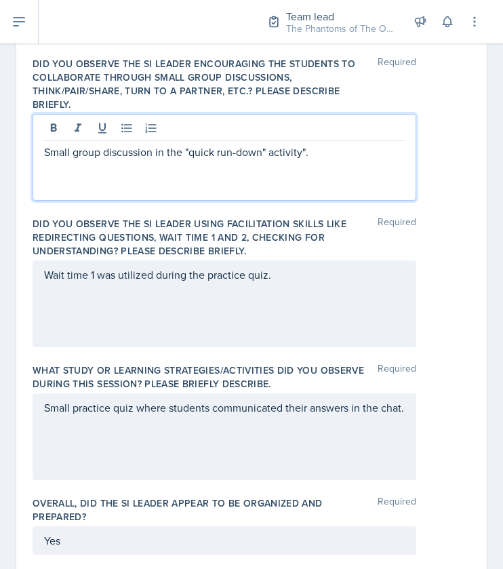
scroll to position [411, 0]
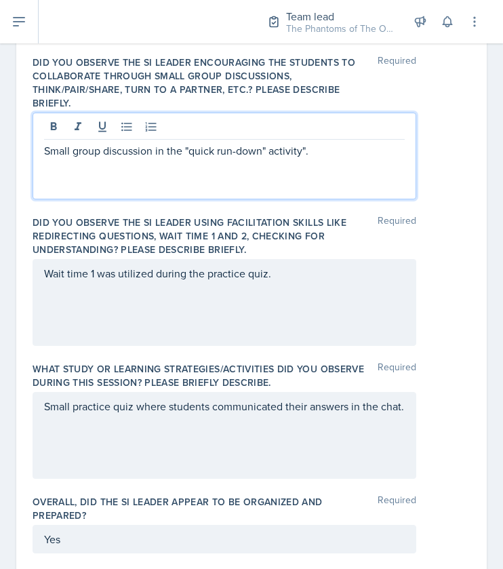
click at [321, 150] on p "Small group discussion in the "quick run-down" activity"." at bounding box center [224, 150] width 360 height 16
click at [86, 148] on p "Small group discussion in the "quick run-down" activity." at bounding box center [224, 150] width 360 height 16
click at [299, 154] on p "Small chat discussion in the "quick run-down" activity." at bounding box center [224, 150] width 360 height 16
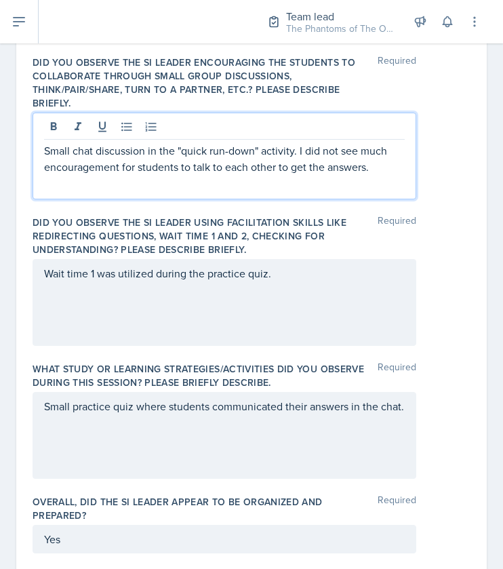
click at [329, 167] on p "Small chat discussion in the "quick run-down" activity. I did not see much enco…" at bounding box center [224, 158] width 360 height 33
click at [382, 169] on p "Small chat discussion in the "quick run-down" activity. I did not see much enco…" at bounding box center [224, 158] width 360 height 33
click at [281, 278] on div "Wait time 1 was utilized during the practice quiz." at bounding box center [225, 302] width 384 height 87
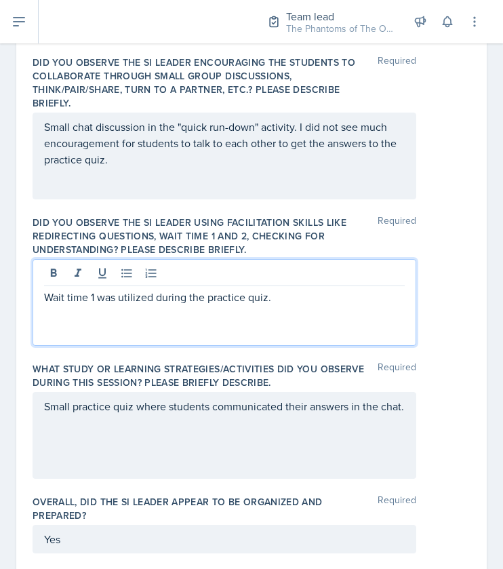
click at [333, 245] on label "Did you observe the SI Leader using facilitation skills like redirecting questi…" at bounding box center [205, 235] width 345 height 41
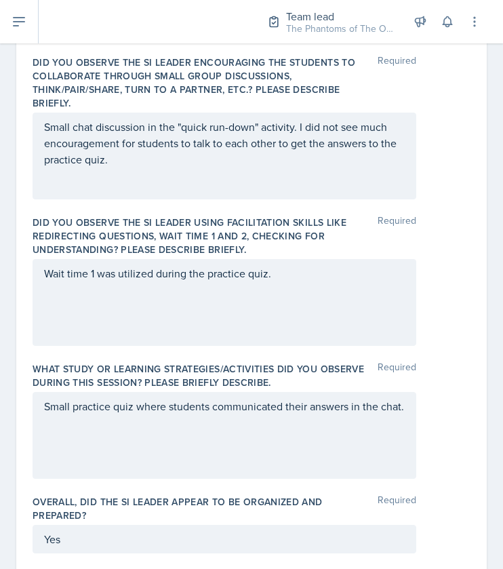
click at [297, 293] on div "Wait time 1 was utilized during the practice quiz." at bounding box center [225, 302] width 384 height 87
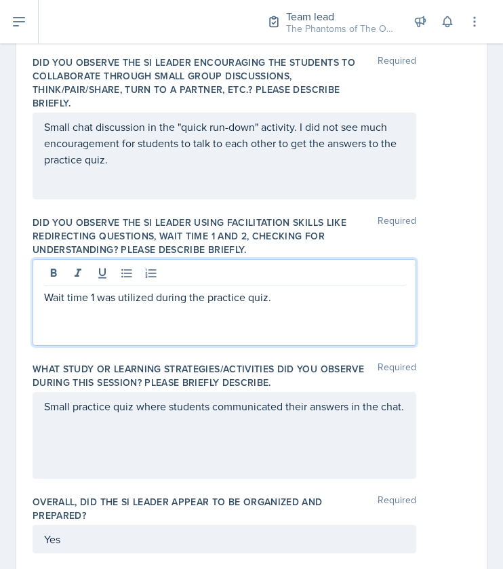
scroll to position [434, 0]
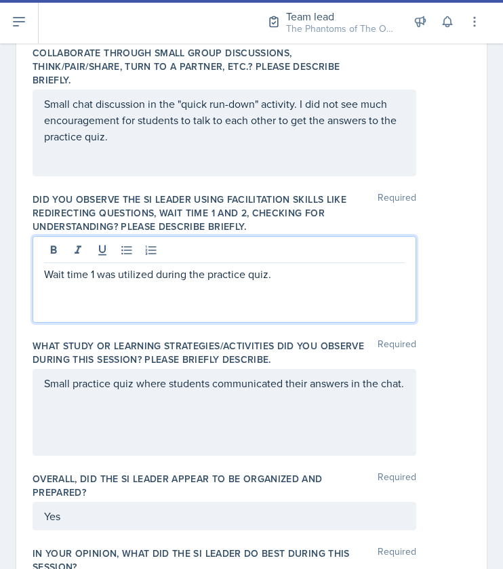
click at [260, 153] on div "Small chat discussion in the "quick run-down" activity. I did not see much enco…" at bounding box center [225, 132] width 384 height 87
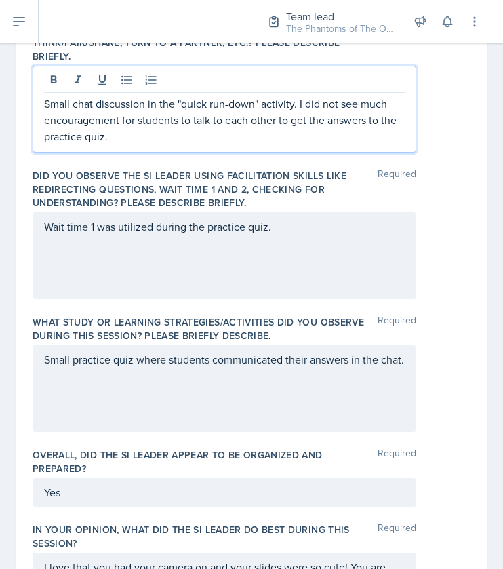
scroll to position [474, 0]
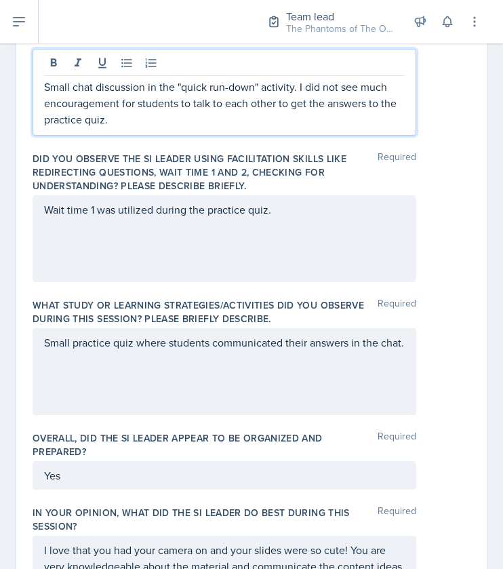
click at [260, 228] on div "Wait time 1 was utilized during the practice quiz." at bounding box center [225, 238] width 384 height 87
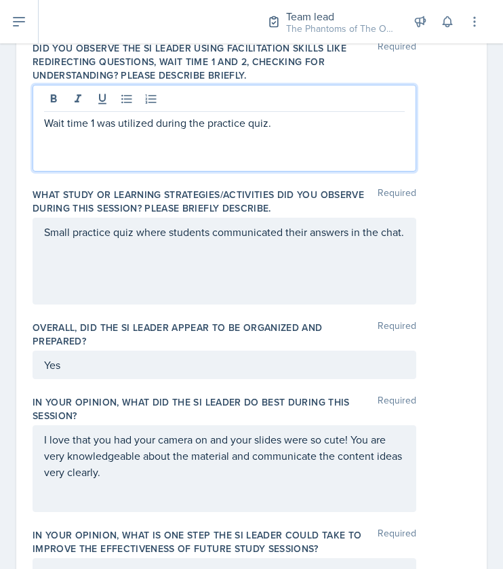
scroll to position [598, 0]
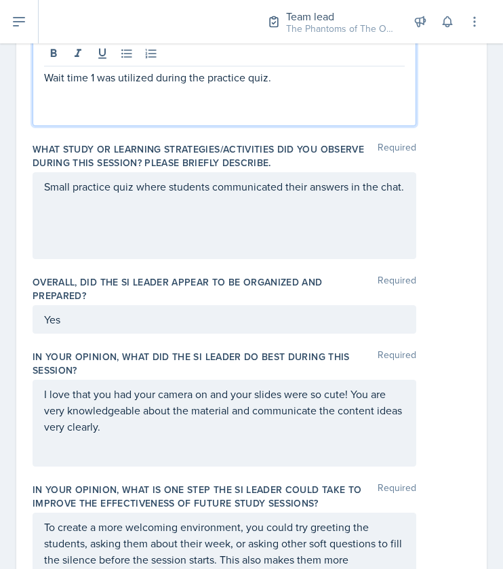
click at [90, 224] on div "Small practice quiz where students communicated their answers in the chat." at bounding box center [225, 215] width 384 height 87
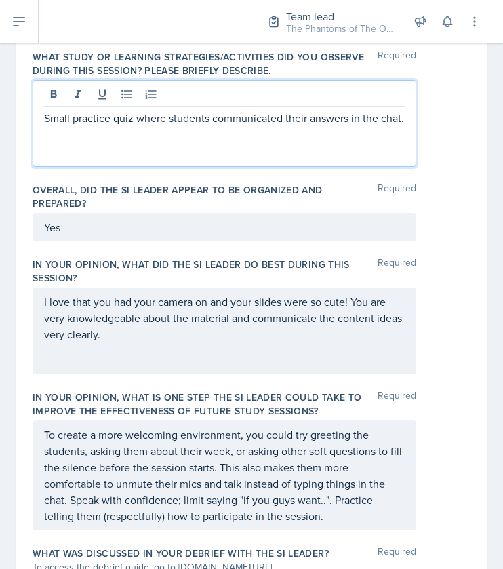
scroll to position [725, 0]
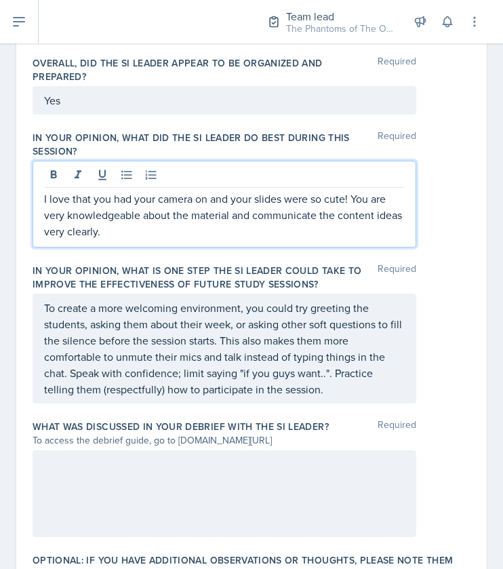
click at [160, 211] on p "I love that you had your camera on and your slides were so cute! You are very k…" at bounding box center [224, 214] width 360 height 49
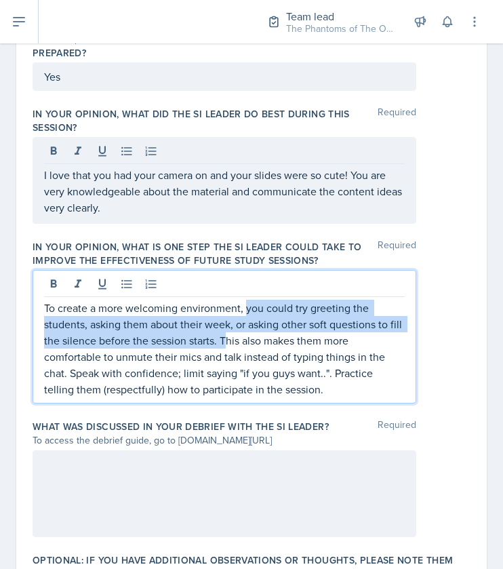
drag, startPoint x: 244, startPoint y: 288, endPoint x: 239, endPoint y: 344, distance: 55.8
click at [239, 344] on p "To create a more welcoming environment, you could try greeting the students, as…" at bounding box center [224, 348] width 360 height 98
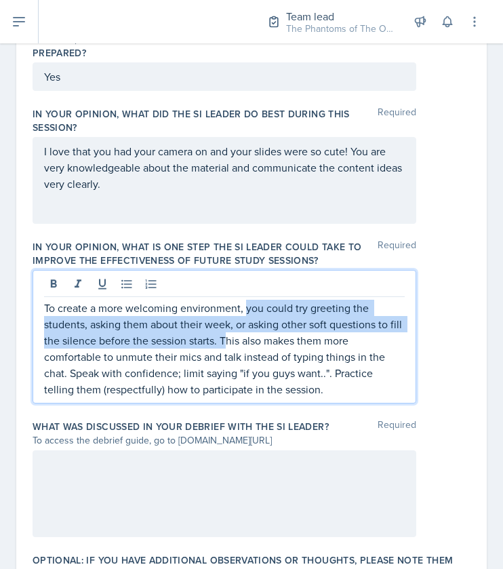
click at [304, 326] on p "To create a more welcoming environment, you could try greeting the students, as…" at bounding box center [224, 348] width 360 height 98
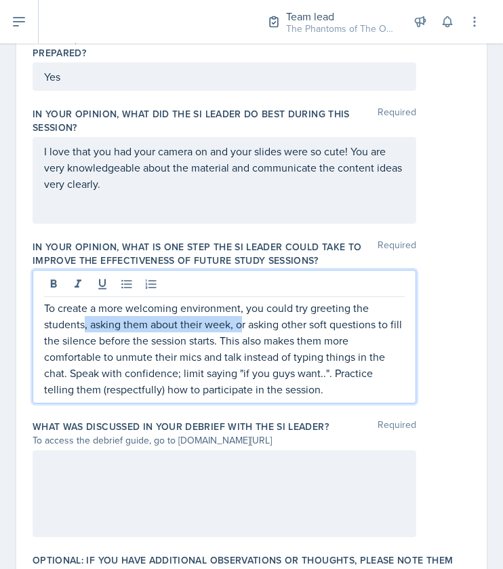
drag, startPoint x: 83, startPoint y: 325, endPoint x: 243, endPoint y: 327, distance: 160.6
click at [243, 327] on p "To create a more welcoming environment, you could try greeting the students, as…" at bounding box center [224, 348] width 360 height 98
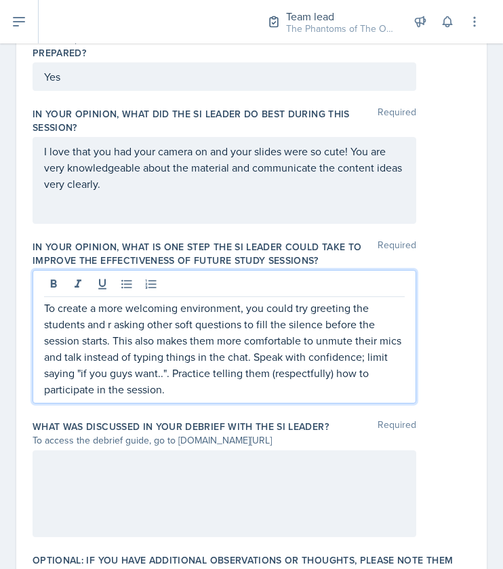
click at [115, 323] on p "To create a more welcoming environment, you could try greeting the students and…" at bounding box center [224, 348] width 360 height 98
click at [148, 323] on p "To create a more welcoming environment, you could try greeting the students and…" at bounding box center [224, 348] width 360 height 98
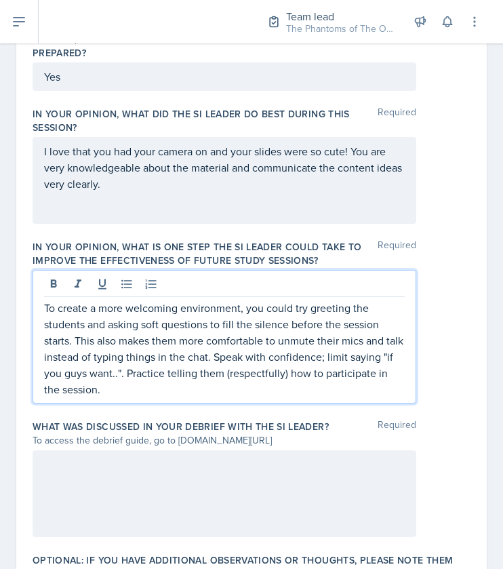
click at [202, 387] on p "To create a more welcoming environment, you could try greeting the students and…" at bounding box center [224, 348] width 360 height 98
click at [191, 475] on div at bounding box center [225, 493] width 384 height 87
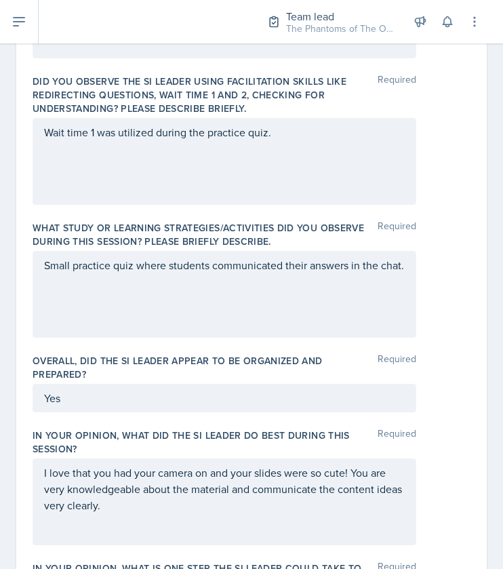
scroll to position [494, 0]
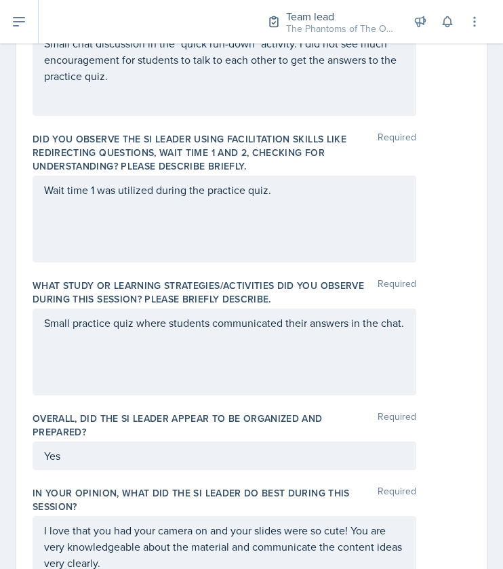
click at [297, 193] on p "Wait time 1 was utilized during the practice quiz." at bounding box center [224, 190] width 360 height 16
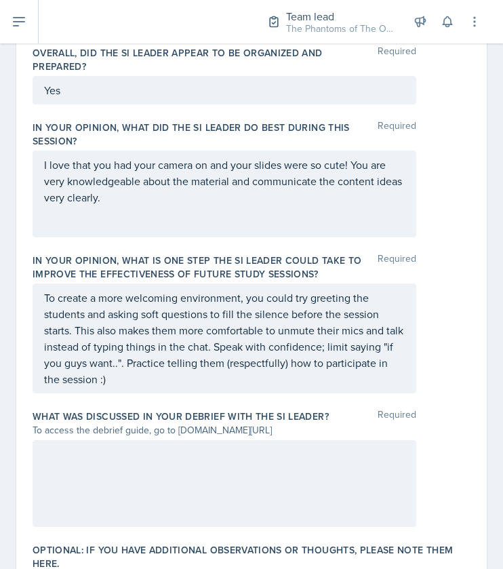
scroll to position [861, 0]
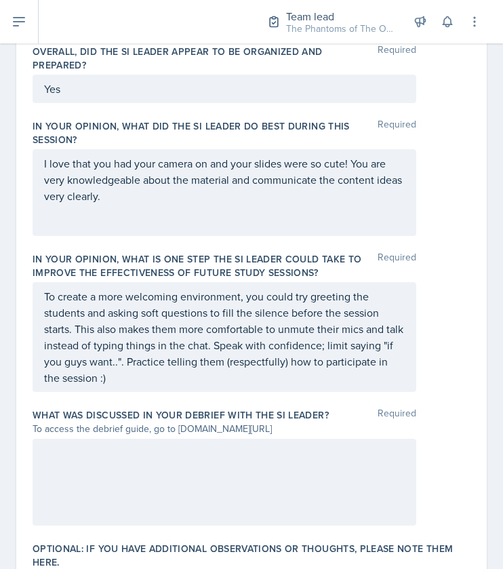
click at [198, 388] on div "To create a more welcoming environment, you could try greeting the students and…" at bounding box center [225, 337] width 384 height 110
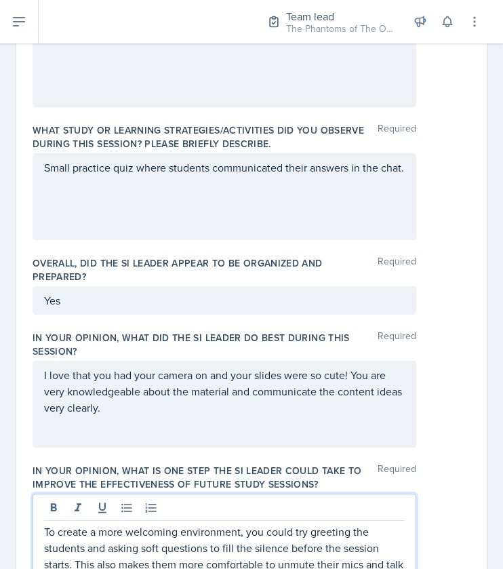
scroll to position [657, 0]
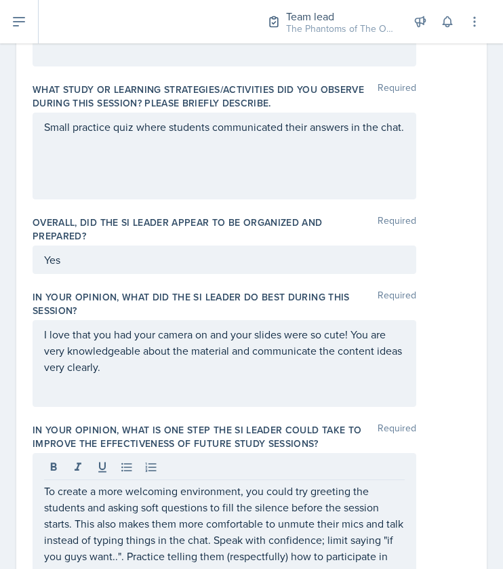
click at [151, 377] on div "I love that you had your camera on and your slides were so cute! You are very k…" at bounding box center [225, 363] width 384 height 87
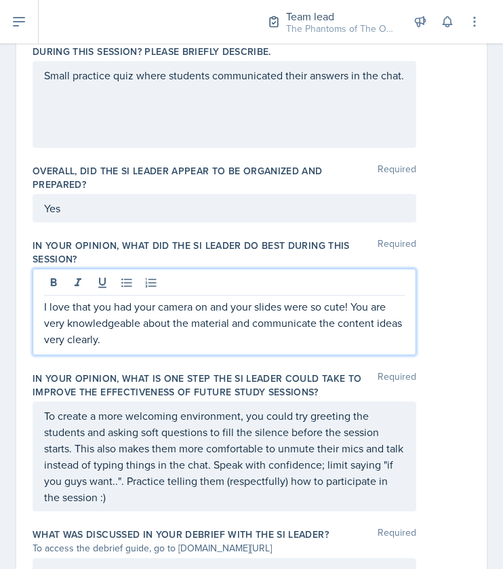
scroll to position [741, 0]
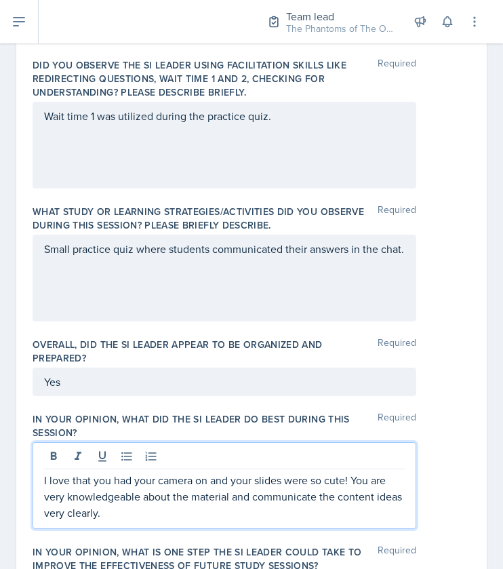
click at [82, 293] on div "Small practice quiz where students communicated their answers in the chat." at bounding box center [225, 277] width 384 height 87
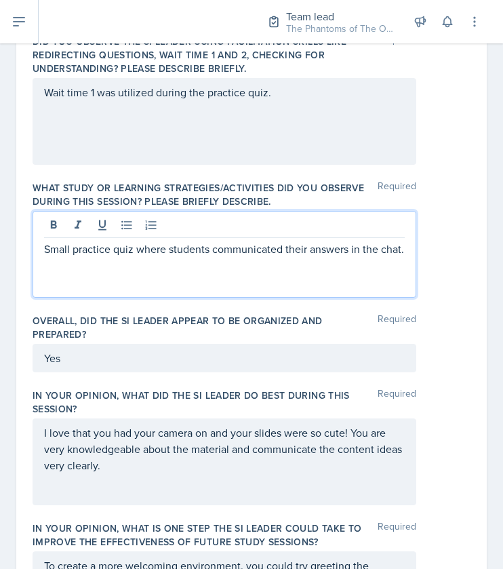
scroll to position [1002, 0]
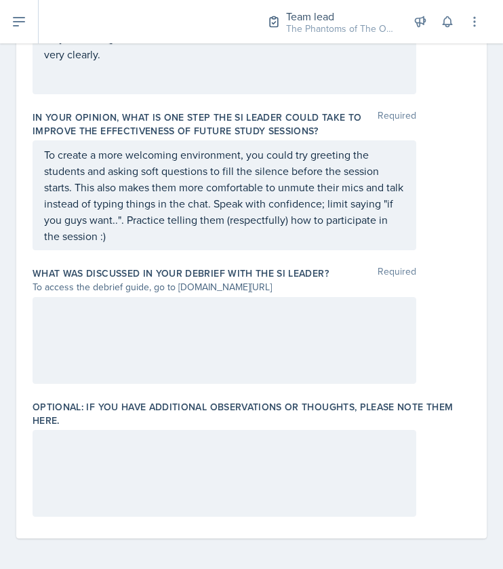
click at [110, 478] on div at bounding box center [225, 473] width 384 height 87
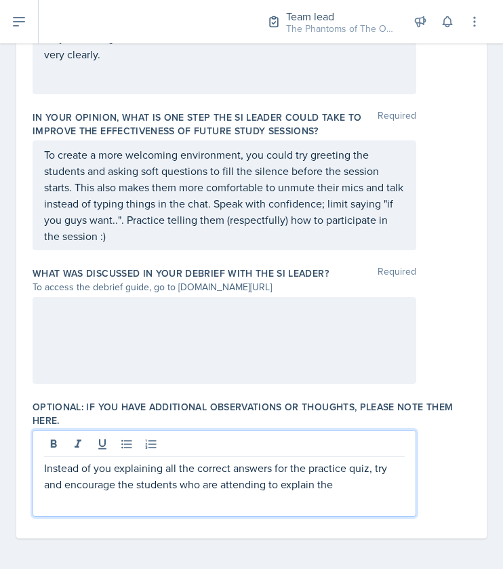
click at [46, 489] on p "Instead of you explaining all the correct answers for the practice quiz, try an…" at bounding box center [224, 475] width 360 height 33
click at [343, 482] on p "Instead of you explaining all the correct answers for the practice quiz, try to…" at bounding box center [224, 475] width 360 height 33
click at [331, 487] on p "Instead of you explaining all the correct answers for the practice quiz, try to…" at bounding box center [224, 475] width 360 height 33
click at [331, 476] on p "Instead of you explaining all the correct answers for the practice quiz, try to…" at bounding box center [224, 475] width 360 height 33
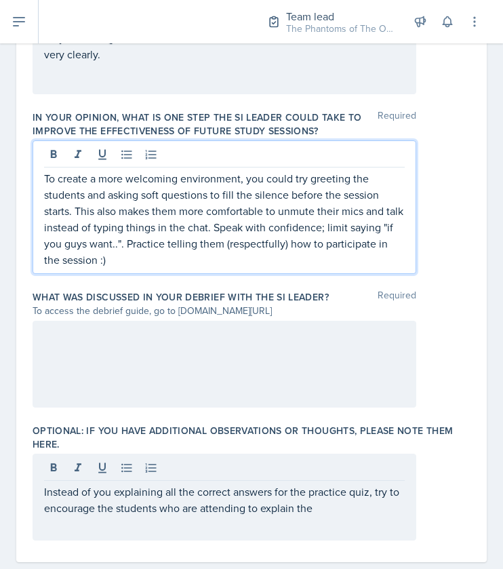
scroll to position [1026, 0]
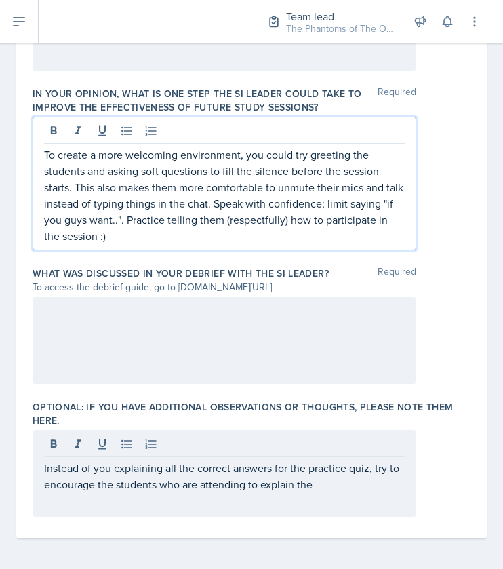
click at [171, 214] on p "To create a more welcoming environment, you could try greeting the students and…" at bounding box center [224, 195] width 360 height 98
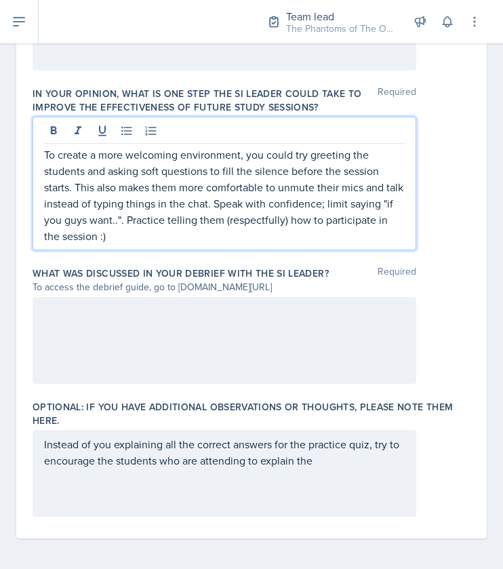
click at [178, 484] on div "Instead of you explaining all the correct answers for the practice quiz, try to…" at bounding box center [225, 473] width 384 height 87
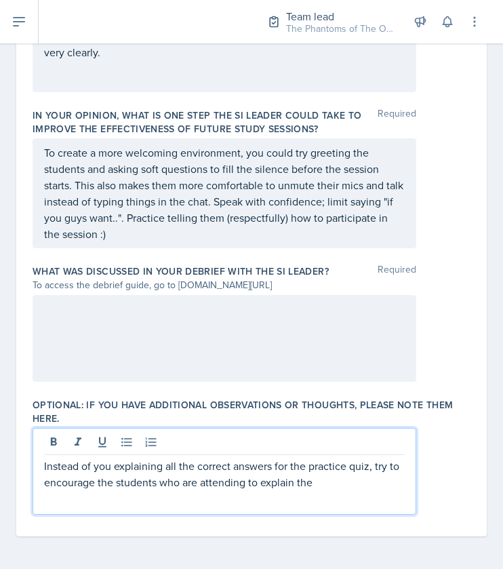
scroll to position [1002, 0]
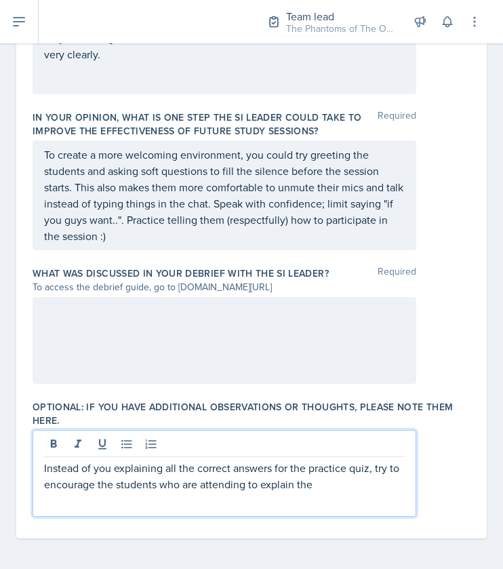
click at [359, 486] on p "Instead of you explaining all the correct answers for the practice quiz, try to…" at bounding box center [224, 475] width 360 height 33
click at [262, 503] on p "Instead of you explaining all the correct answers for the practice quiz, try to…" at bounding box center [224, 483] width 360 height 49
click at [119, 501] on p "Instead of you explaining all the correct answers for the practice quiz, try to…" at bounding box center [224, 483] width 360 height 49
click at [266, 494] on p "Instead of you explaining all the correct answers for the practice quiz, try to…" at bounding box center [224, 483] width 360 height 49
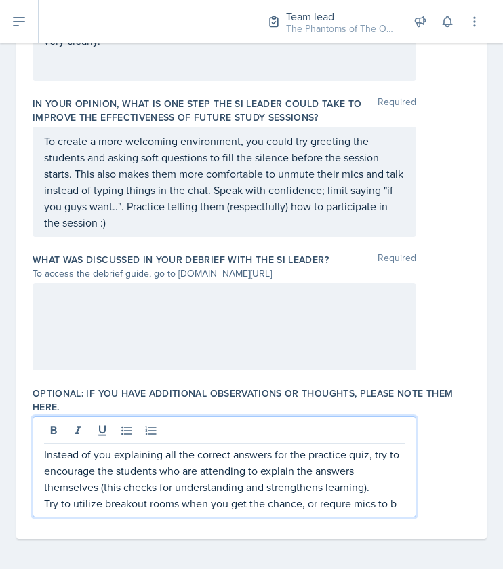
scroll to position [1026, 0]
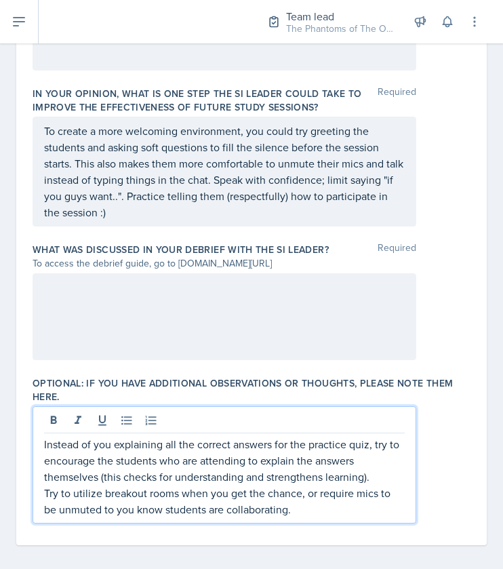
click at [297, 509] on p "Try to utilize breakout rooms when you get the chance, or require mics to be un…" at bounding box center [224, 500] width 360 height 33
click at [364, 448] on p "Instead of you explaining all the correct answers for the practice quiz, try to…" at bounding box center [224, 460] width 360 height 49
click at [366, 446] on p "Instead of you explaining all the correct answers for the practice quiz, try to…" at bounding box center [224, 460] width 360 height 49
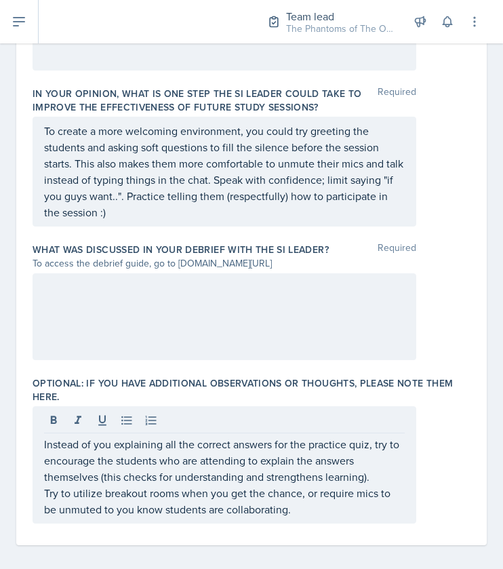
click at [409, 470] on div "Instead of you explaining all the correct answers for the practice quiz, try to…" at bounding box center [252, 464] width 438 height 117
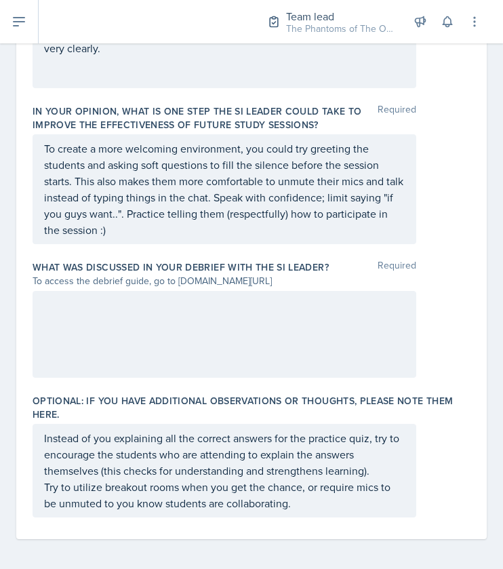
click at [392, 469] on p "Instead of you explaining all the correct answers for the practice quiz, try to…" at bounding box center [224, 454] width 360 height 49
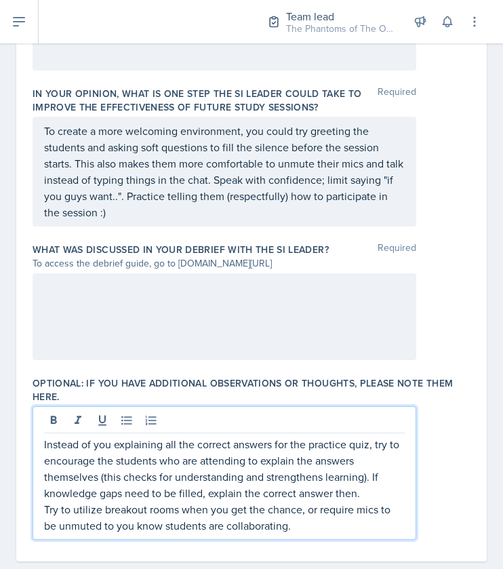
scroll to position [1048, 0]
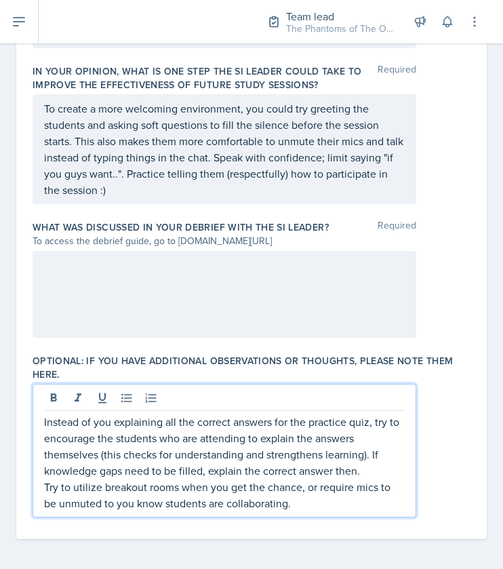
click at [45, 425] on p "Instead of you explaining all the correct answers for the practice quiz, try to…" at bounding box center [224, 445] width 360 height 65
click at [43, 421] on div "Instead of you explaining all the correct answers for the practice quiz, try to…" at bounding box center [225, 450] width 384 height 133
click at [36, 415] on div "Instead of you explaining all the correct answers for the practice quiz, try to…" at bounding box center [225, 450] width 384 height 133
click at [40, 423] on div "Instead of you explaining all the correct answers for the practice quiz, try to…" at bounding box center [225, 450] width 384 height 133
click at [316, 497] on p "Try to utilize breakout rooms when you get the chance, or require mics to be un…" at bounding box center [224, 494] width 360 height 33
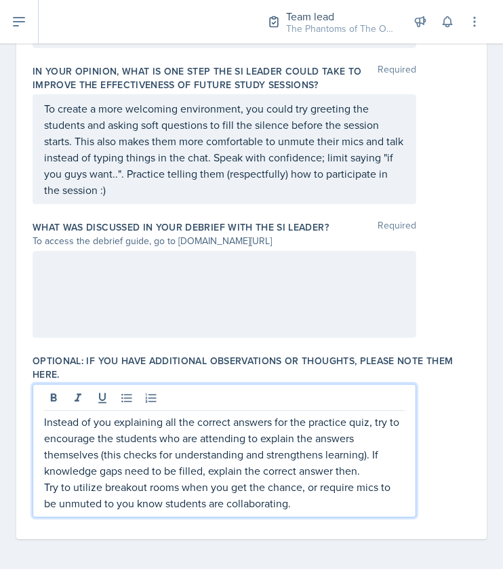
click at [305, 499] on p "Try to utilize breakout rooms when you get the chance, or require mics to be un…" at bounding box center [224, 494] width 360 height 33
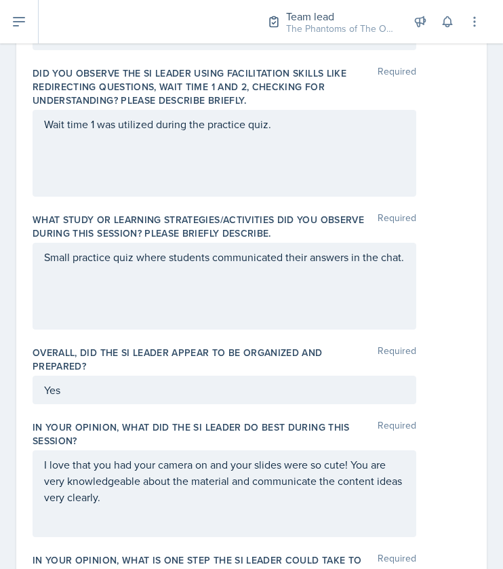
click at [112, 301] on div "Small practice quiz where students communicated their answers in the chat." at bounding box center [225, 286] width 384 height 87
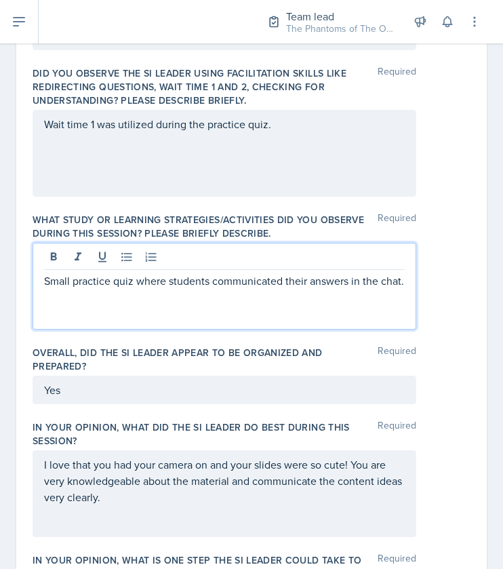
scroll to position [583, 0]
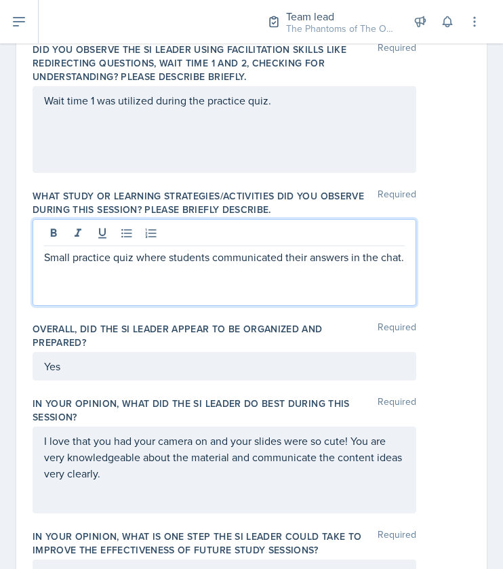
click at [122, 265] on p "Small practice quiz where students communicated their answers in the chat." at bounding box center [224, 257] width 360 height 16
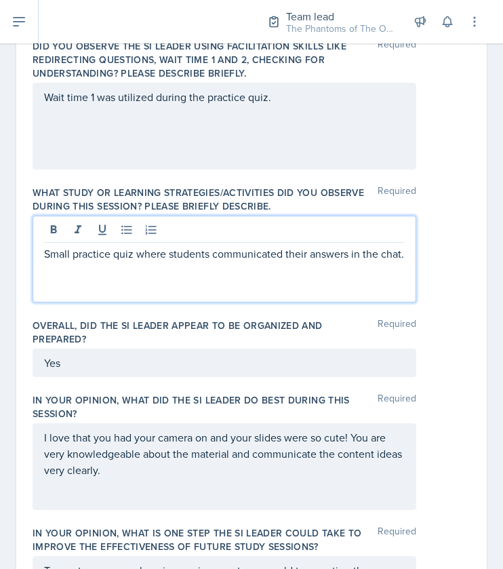
scroll to position [588, 0]
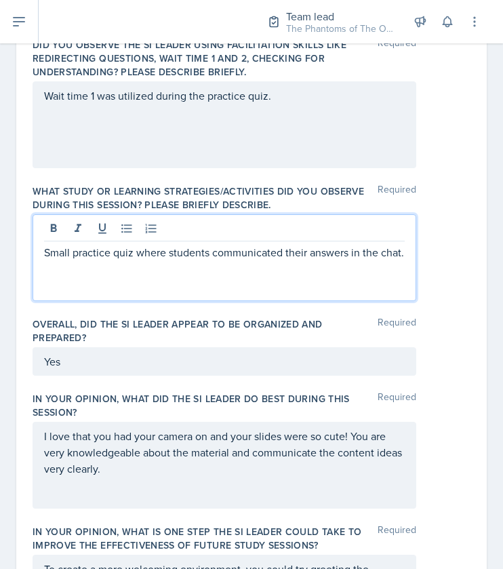
click at [131, 253] on p "Small practice quiz where students communicated their answers in the chat." at bounding box center [224, 252] width 360 height 16
click at [176, 277] on div "Small practice quiz where students communicated their answers in the chat." at bounding box center [225, 257] width 384 height 87
click at [142, 278] on div "Small practice quiz where students communicated their answers in the chat." at bounding box center [225, 257] width 384 height 87
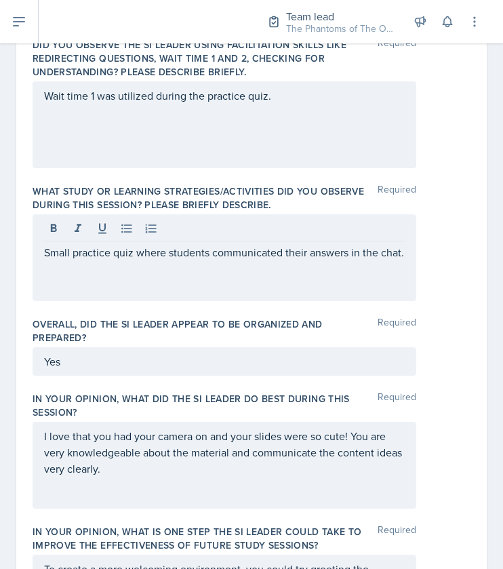
click at [119, 275] on div "Small practice quiz where students communicated their answers in the chat." at bounding box center [225, 257] width 384 height 87
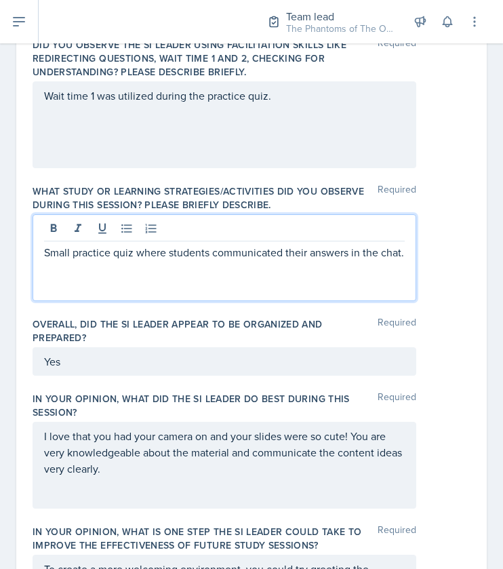
click at [96, 260] on p "Small practice quiz where students communicated their answers in the chat." at bounding box center [224, 252] width 360 height 16
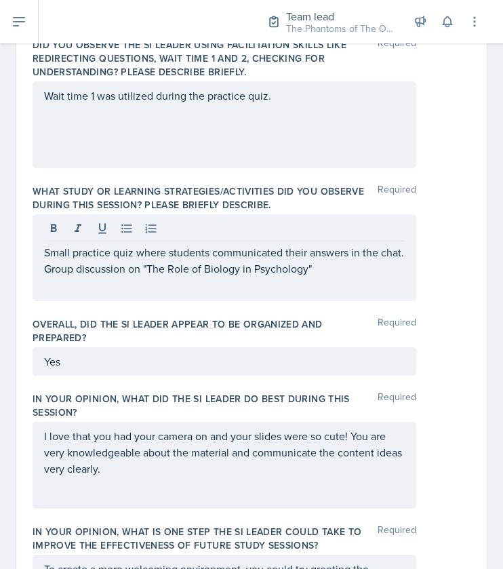
click at [360, 254] on p "Small practice quiz where students communicated their answers in the chat. Grou…" at bounding box center [224, 260] width 360 height 33
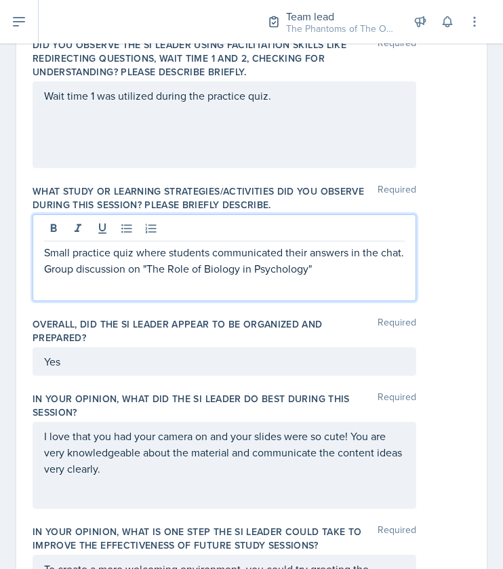
click at [356, 268] on p "Small practice quiz where students communicated their answers in the chat. Grou…" at bounding box center [224, 260] width 360 height 33
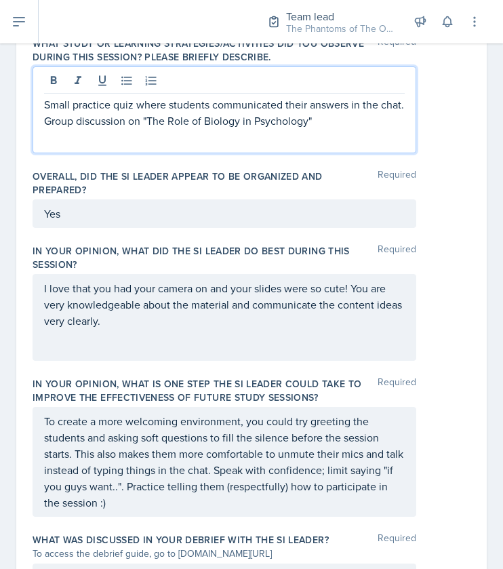
click at [163, 352] on div "I love that you had your camera on and your slides were so cute! You are very k…" at bounding box center [225, 317] width 384 height 87
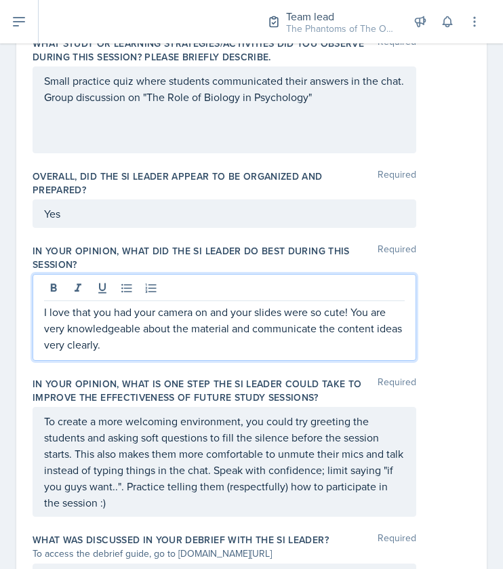
scroll to position [759, 0]
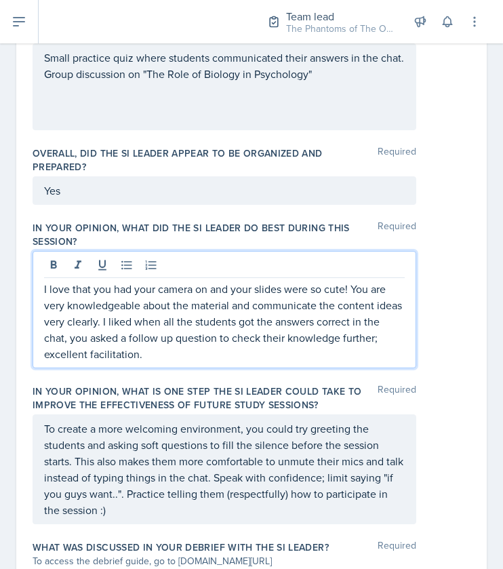
click at [199, 352] on p "I love that you had your camera on and your slides were so cute! You are very k…" at bounding box center [224, 321] width 360 height 81
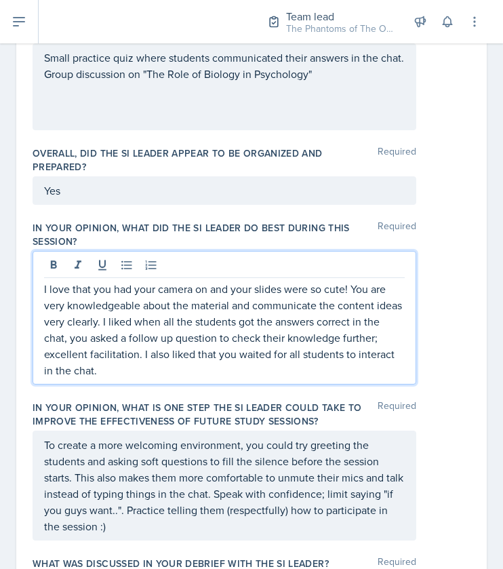
click at [164, 330] on p "I love that you had your camera on and your slides were so cute! You are very k…" at bounding box center [224, 330] width 360 height 98
click at [159, 377] on div "I love that you had your camera on and your slides were so cute! You are very k…" at bounding box center [225, 317] width 384 height 133
click at [107, 335] on p "I love that you had your camera on and your slides were so cute! You are very k…" at bounding box center [224, 330] width 360 height 98
click at [104, 335] on p "I love that you had your camera on and your slides were so cute! You are very k…" at bounding box center [224, 330] width 360 height 98
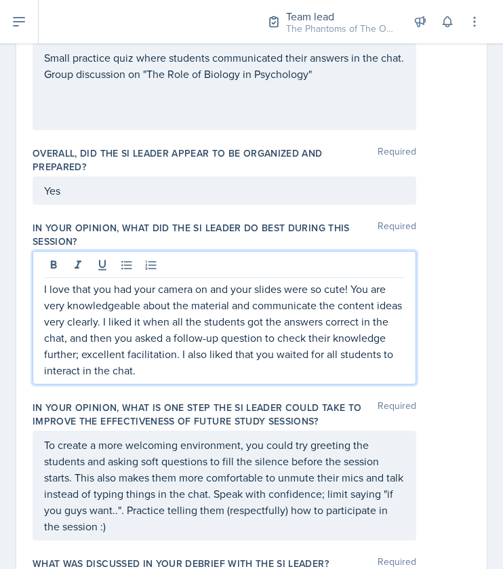
click at [229, 353] on p "I love that you had your camera on and your slides were so cute! You are very k…" at bounding box center [224, 330] width 360 height 98
click at [232, 354] on p "I love that you had your camera on and your slides were so cute! You are very k…" at bounding box center [224, 330] width 360 height 98
click at [246, 360] on p "I love that you had your camera on and your slides were so cute! You are very k…" at bounding box center [224, 330] width 360 height 98
click at [234, 350] on p "I love that you had your camera on and your slides were so cute! You are very k…" at bounding box center [224, 330] width 360 height 98
click at [211, 363] on p "I love that you had your camera on and your slides were so cute! You are very k…" at bounding box center [224, 330] width 360 height 98
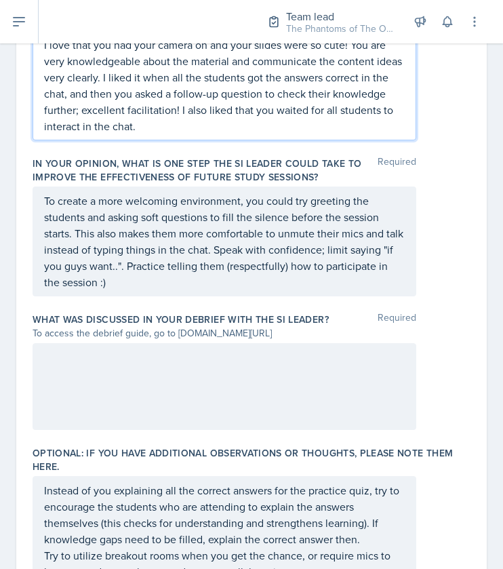
scroll to position [1010, 0]
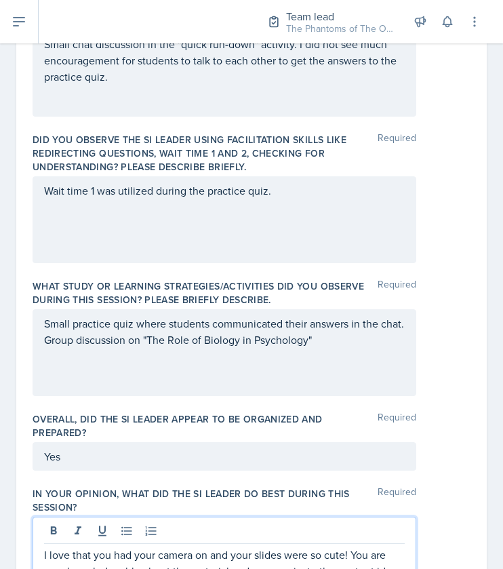
click at [337, 206] on div "Wait time 1 was utilized during the practice quiz." at bounding box center [225, 219] width 384 height 87
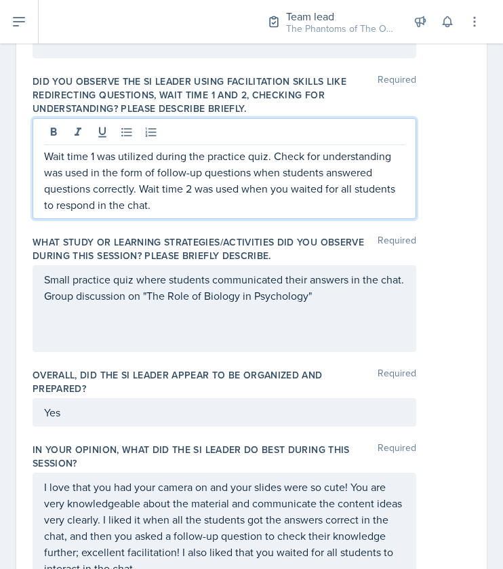
scroll to position [562, 0]
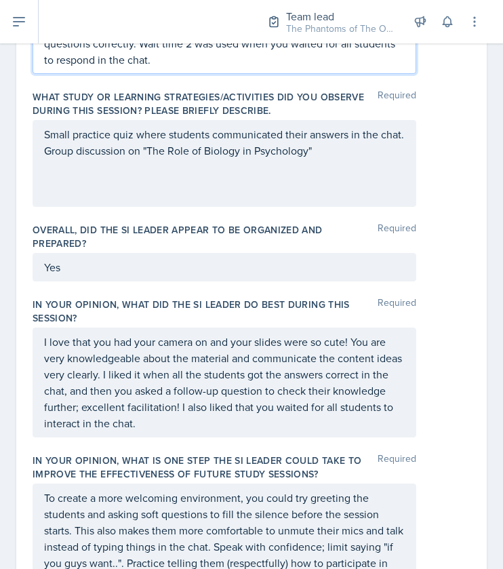
click at [358, 151] on p "Small practice quiz where students communicated their answers in the chat. Grou…" at bounding box center [224, 142] width 360 height 33
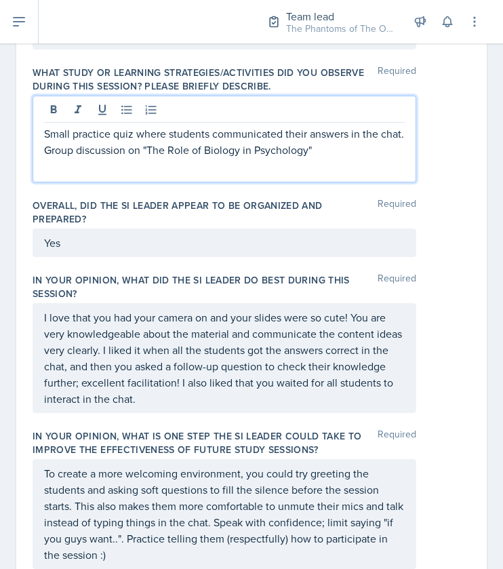
click at [358, 151] on p "Small practice quiz where students communicated their answers in the chat. Grou…" at bounding box center [224, 141] width 360 height 33
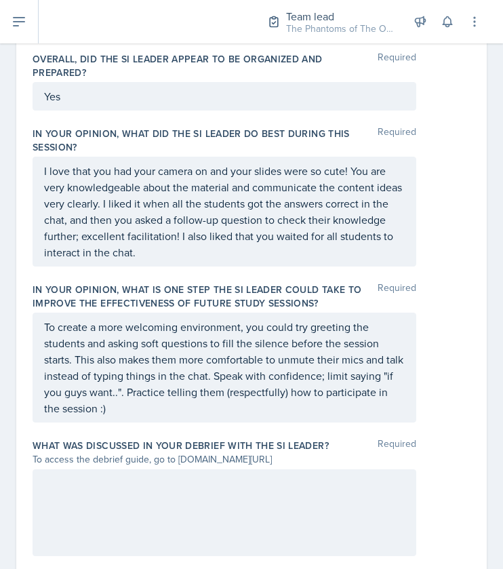
scroll to position [877, 0]
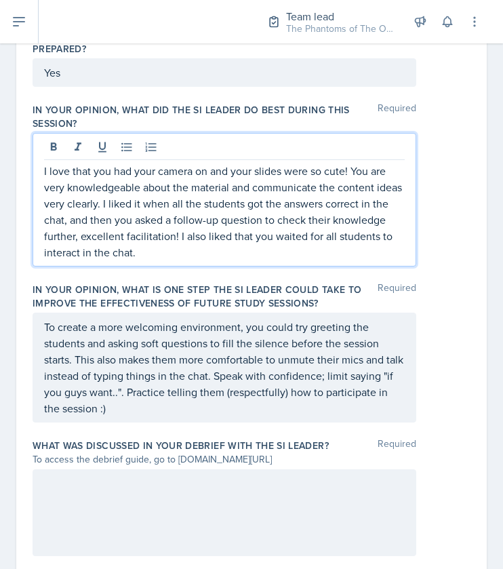
click at [207, 254] on p "I love that you had your camera on and your slides were so cute! You are very k…" at bounding box center [224, 212] width 360 height 98
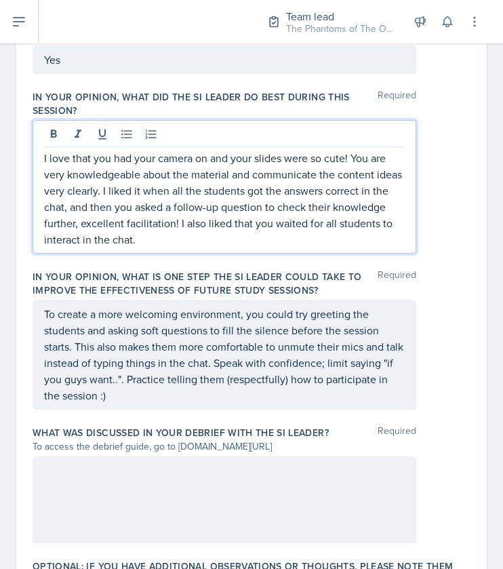
scroll to position [890, 0]
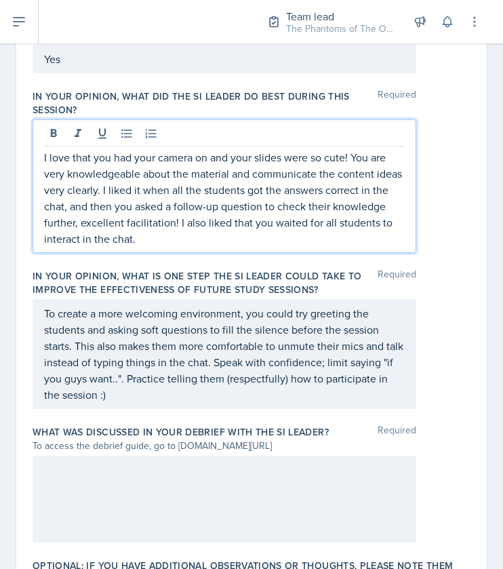
click at [135, 224] on p "I love that you had your camera on and your slides were so cute! You are very k…" at bounding box center [224, 198] width 360 height 98
click at [180, 238] on p "I love that you had your camera on and your slides were so cute! You are very k…" at bounding box center [224, 198] width 360 height 98
click at [188, 238] on p "I love that you had your camera on and your slides were so cute! You are very k…" at bounding box center [224, 198] width 360 height 98
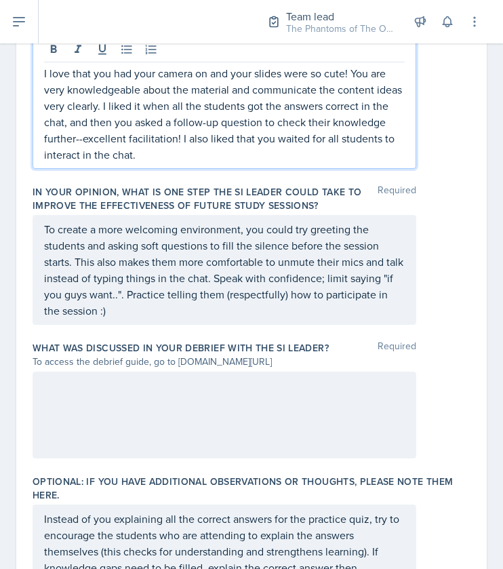
scroll to position [1071, 0]
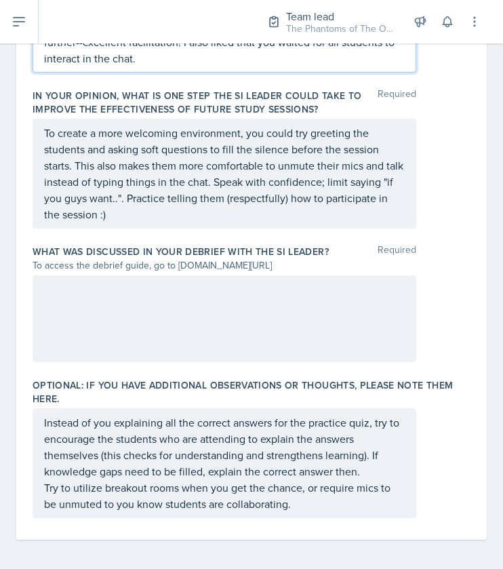
click at [288, 509] on div "Instead of you explaining all the correct answers for the practice quiz, try to…" at bounding box center [225, 463] width 384 height 110
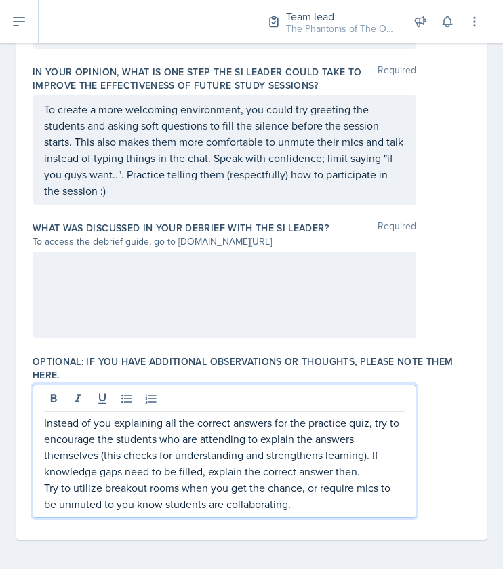
click at [311, 509] on div "Instead of you explaining all the correct answers for the practice quiz, try to…" at bounding box center [225, 450] width 384 height 133
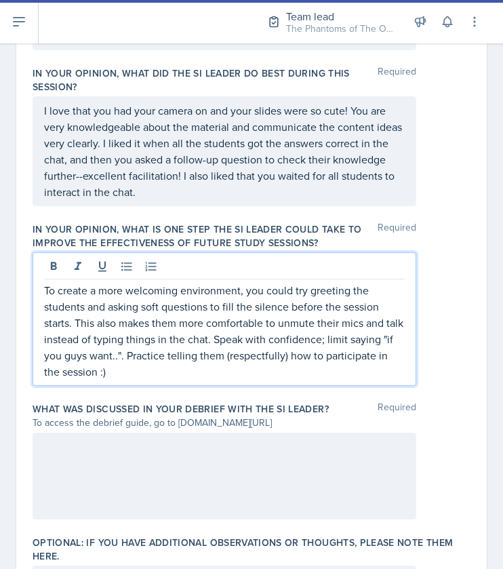
scroll to position [937, 0]
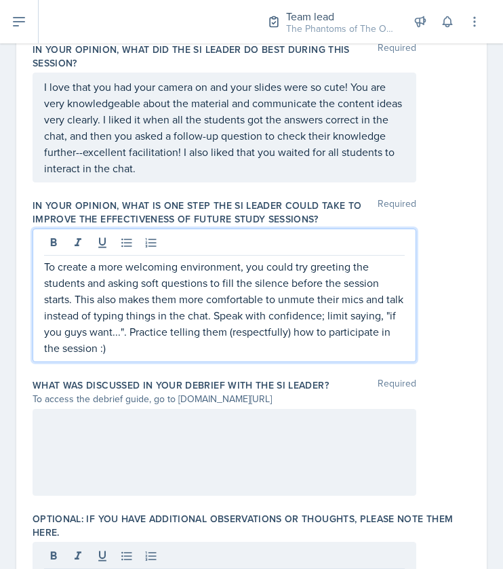
click at [201, 344] on p "To create a more welcoming environment, you could try greeting the students and…" at bounding box center [224, 307] width 360 height 98
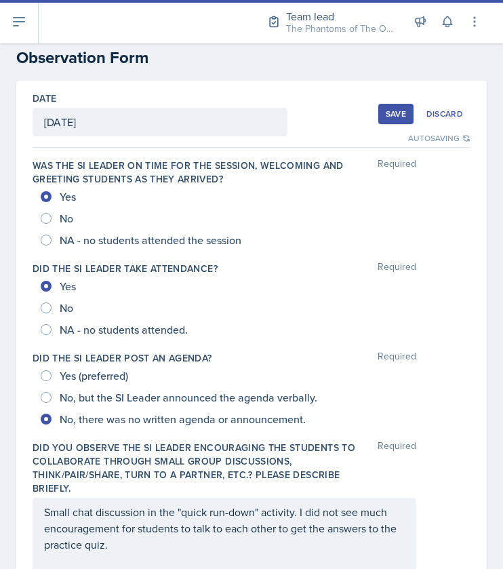
scroll to position [0, 0]
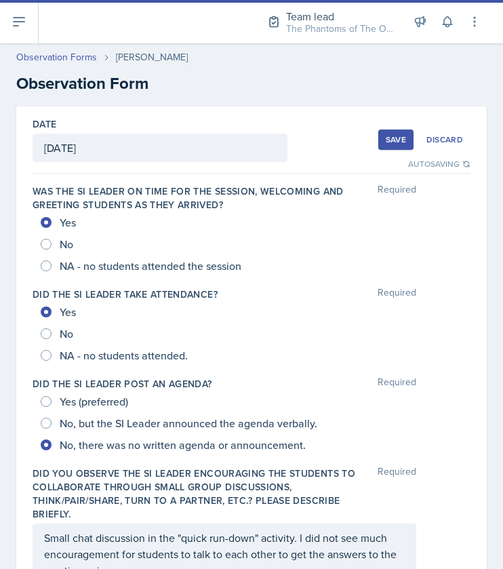
click at [385, 148] on button "Save" at bounding box center [395, 139] width 35 height 20
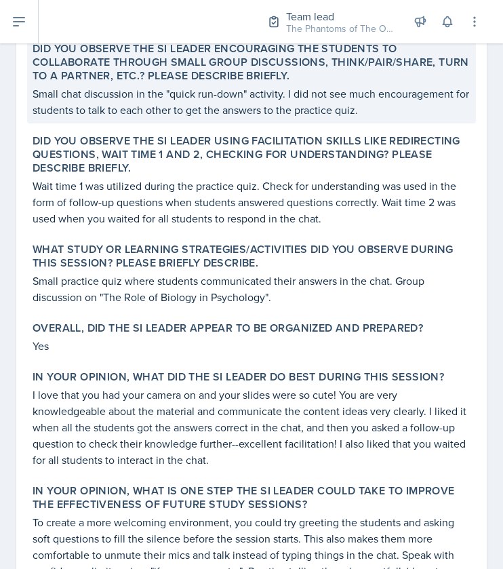
scroll to position [451, 0]
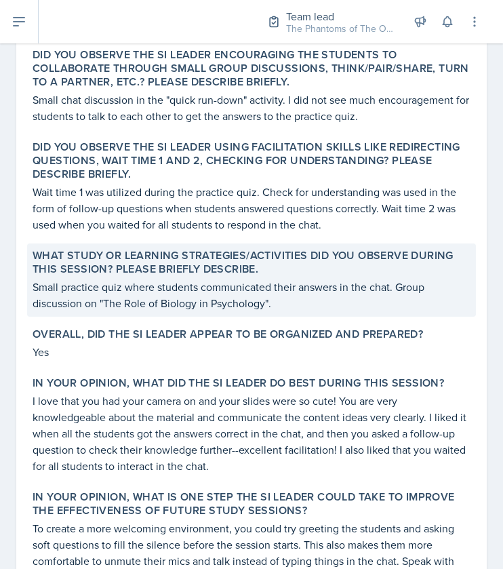
click at [240, 279] on p "Small practice quiz where students communicated their answers in the chat. Grou…" at bounding box center [252, 294] width 438 height 33
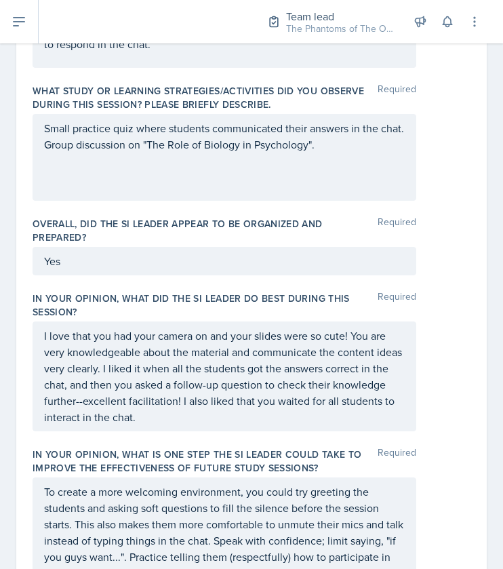
scroll to position [690, 0]
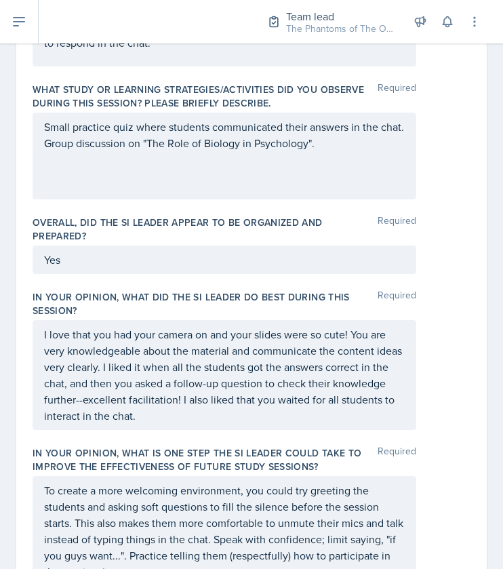
click at [367, 150] on div "Small practice quiz where students communicated their answers in the chat. Grou…" at bounding box center [225, 155] width 384 height 87
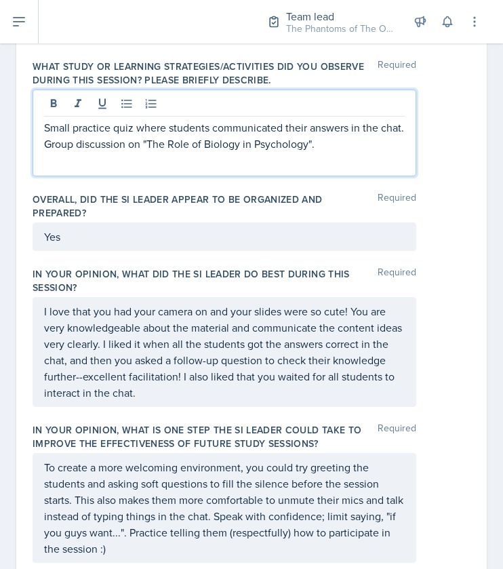
click at [360, 136] on p "Small practice quiz where students communicated their answers in the chat. Grou…" at bounding box center [224, 135] width 360 height 33
click at [374, 141] on p "Small practice quiz where students communicated their answers in the chat. Grou…" at bounding box center [224, 143] width 360 height 49
click at [343, 157] on p "Small practice quiz where students communicated their answers in the chat. Grou…" at bounding box center [224, 143] width 360 height 49
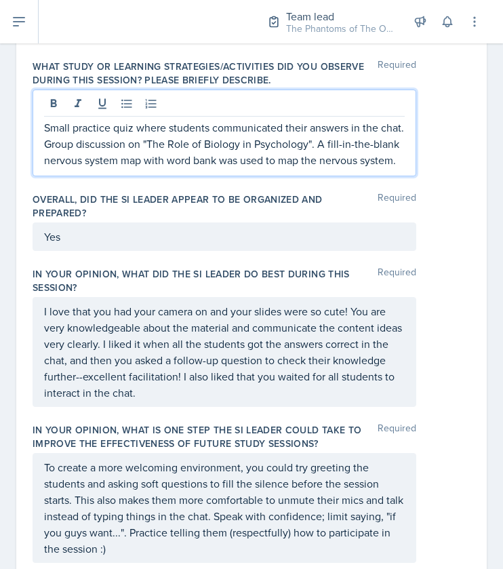
click at [163, 168] on p "Small practice quiz where students communicated their answers in the chat. Grou…" at bounding box center [224, 143] width 360 height 49
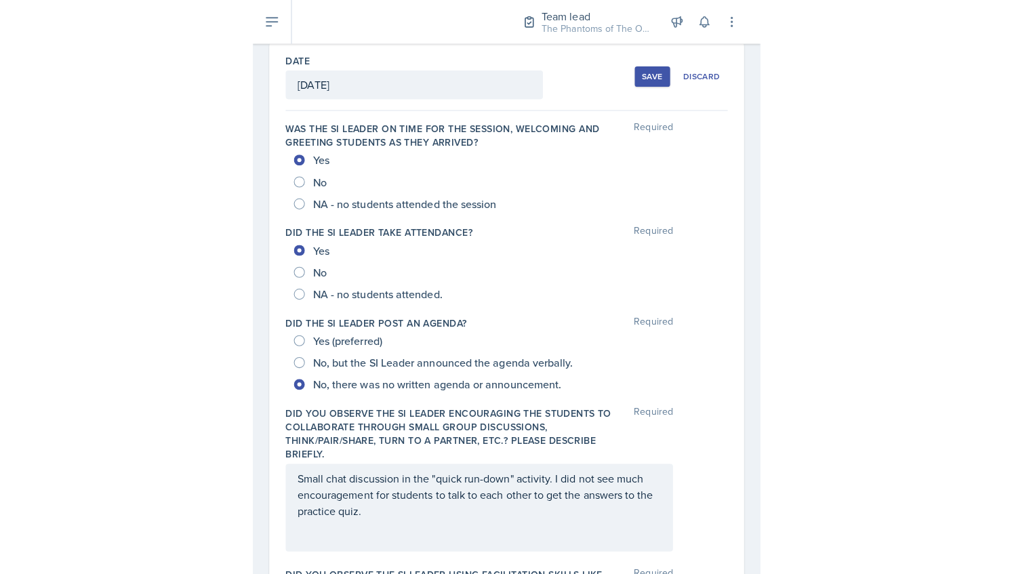
scroll to position [0, 0]
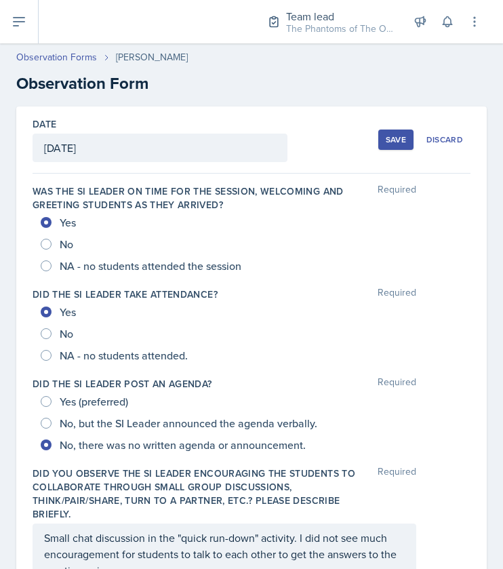
click at [378, 142] on button "Save" at bounding box center [395, 139] width 35 height 20
